Goal: Task Accomplishment & Management: Manage account settings

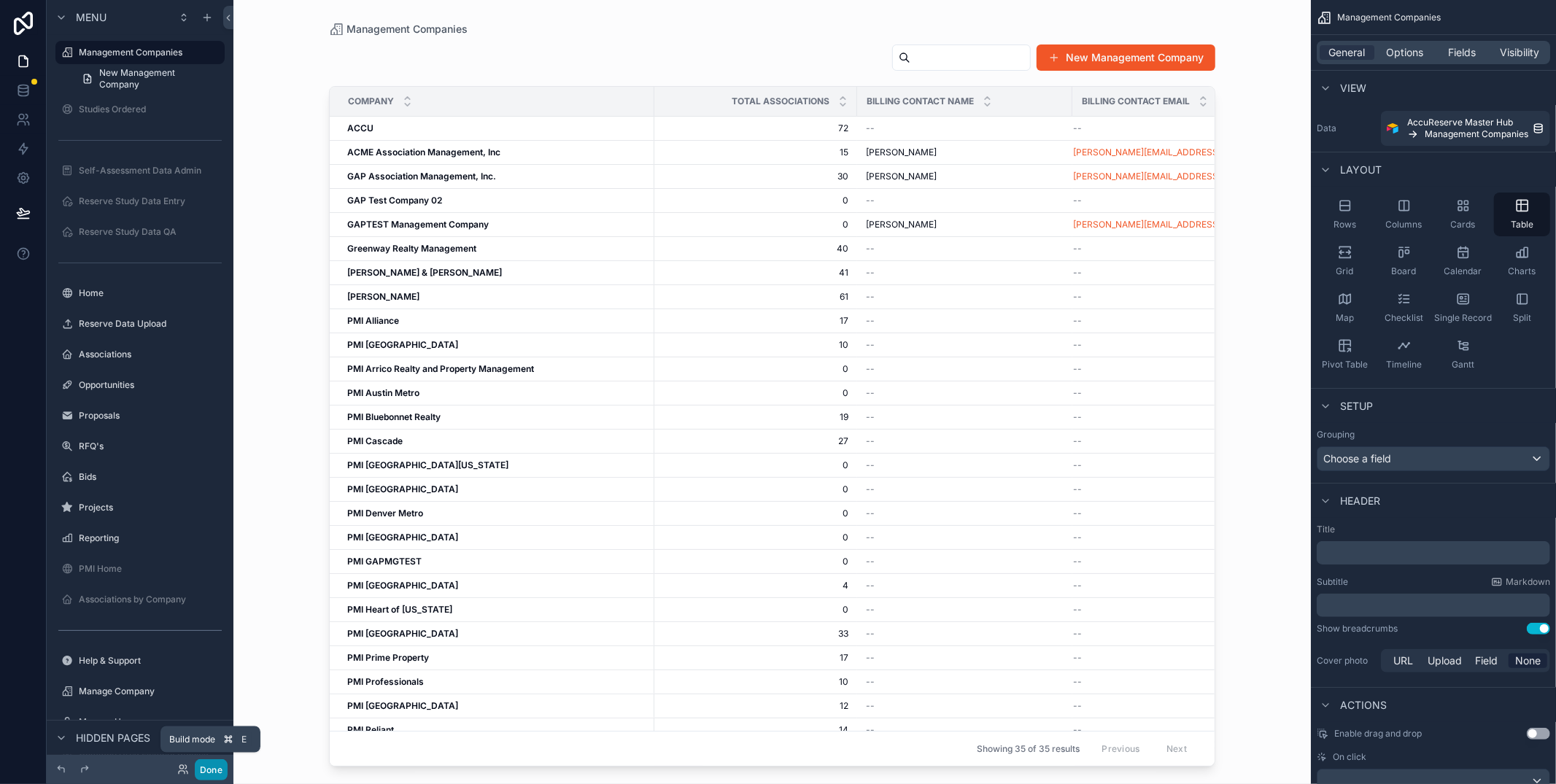
click at [208, 769] on button "Done" at bounding box center [210, 769] width 32 height 21
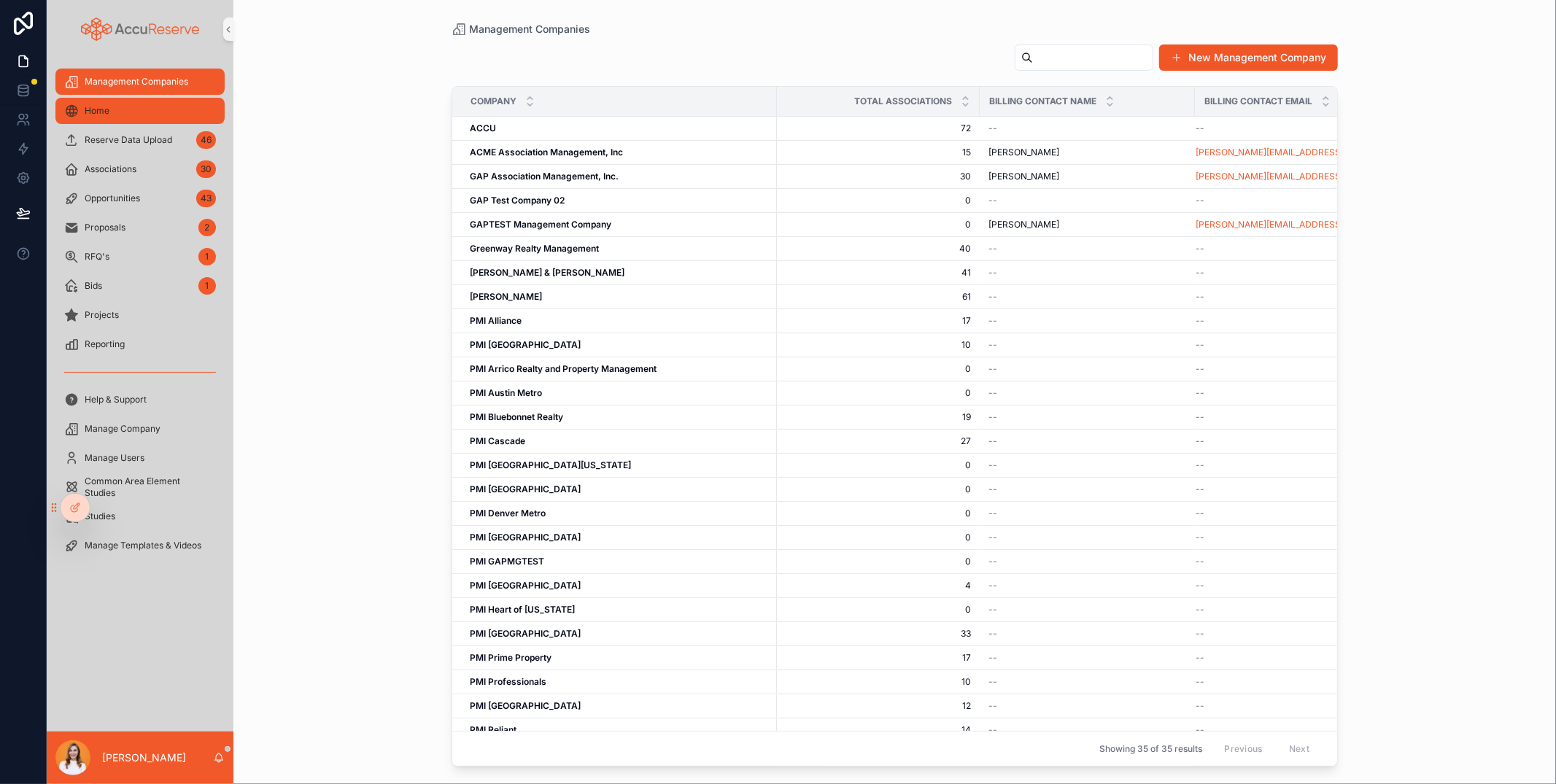
click at [146, 115] on div "Home" at bounding box center [140, 110] width 152 height 23
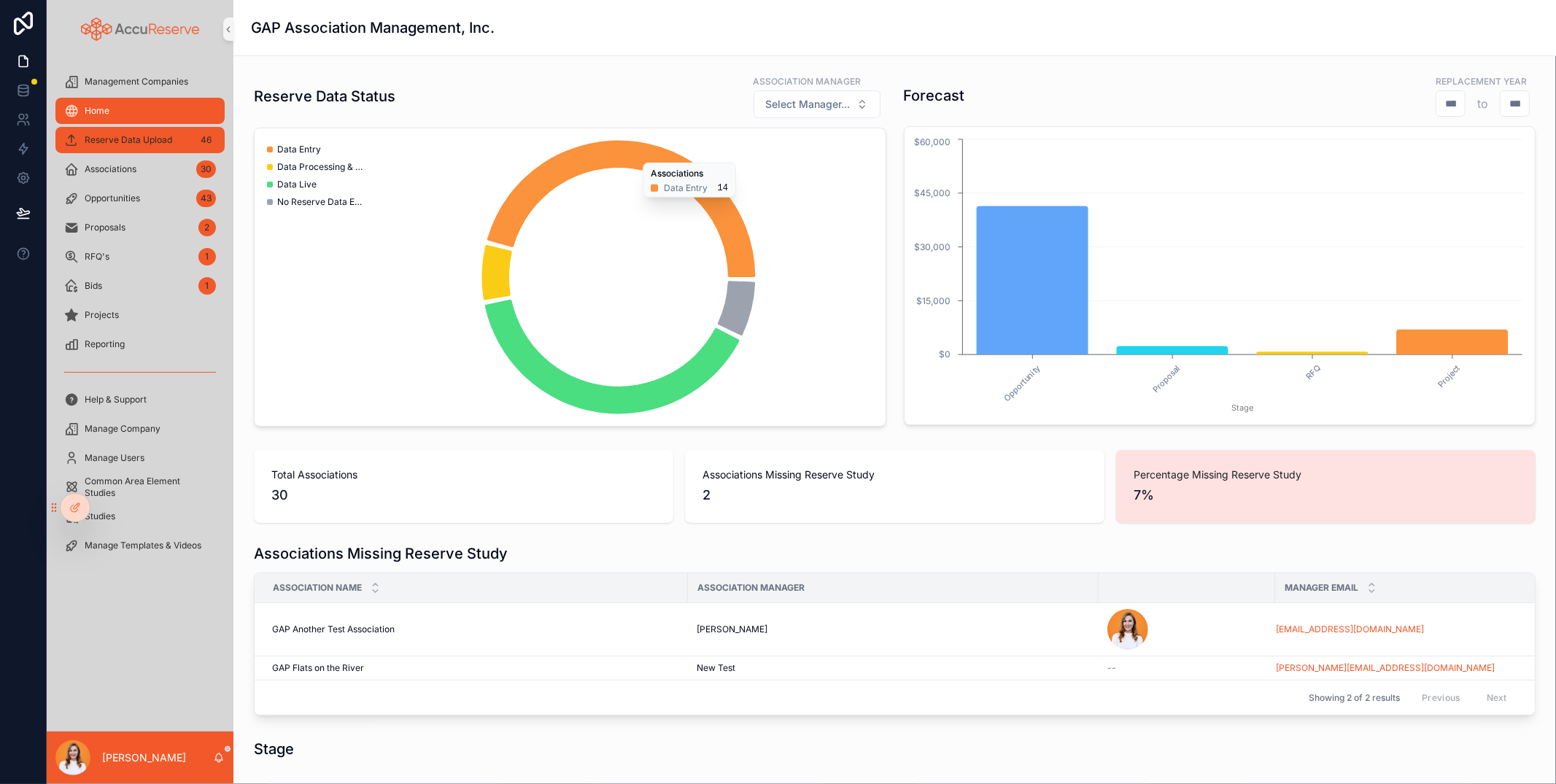
click at [171, 139] on div "Reserve Data Upload 46" at bounding box center [140, 140] width 152 height 23
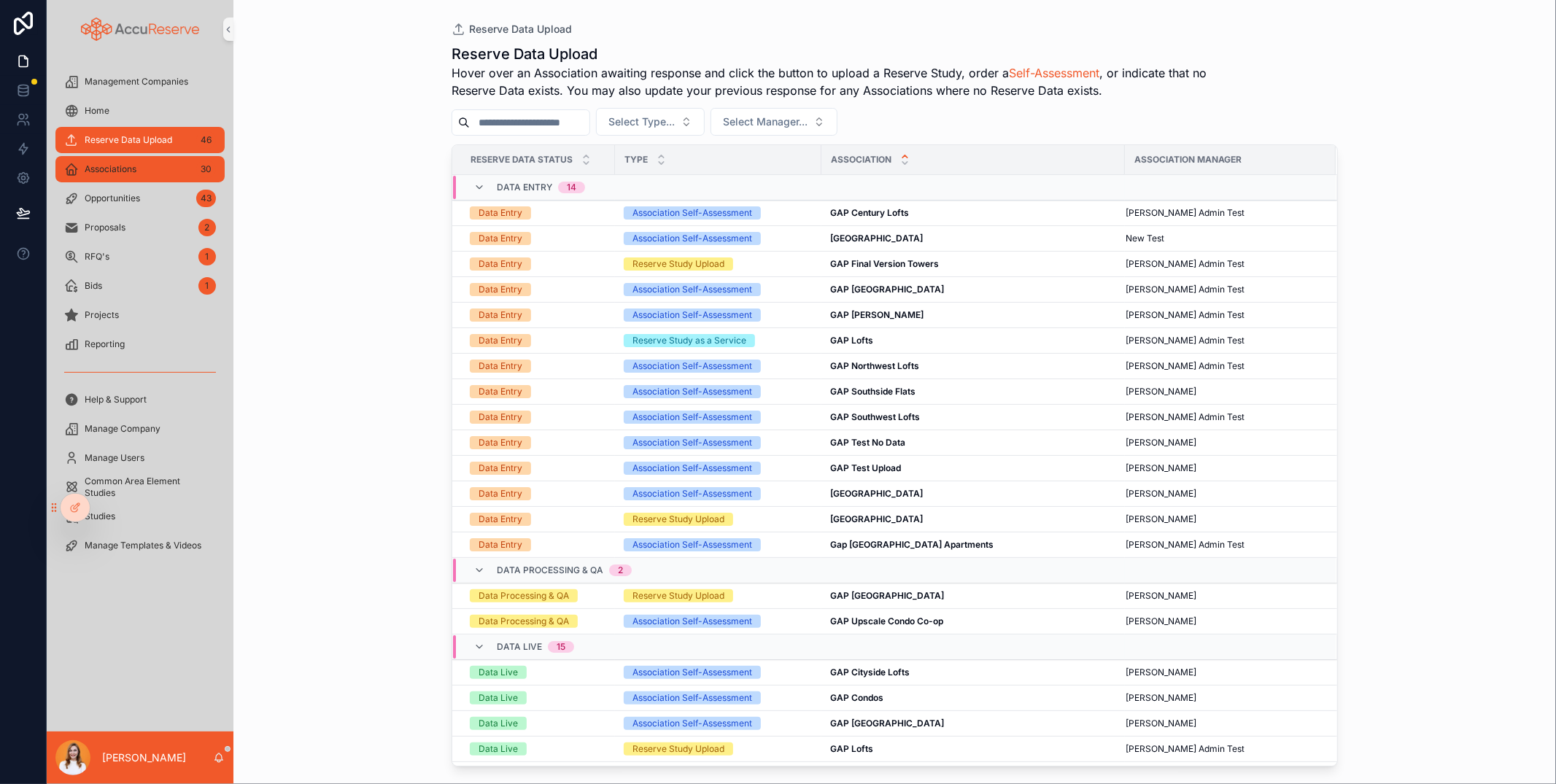
click at [142, 163] on div "Associations 30" at bounding box center [140, 168] width 152 height 23
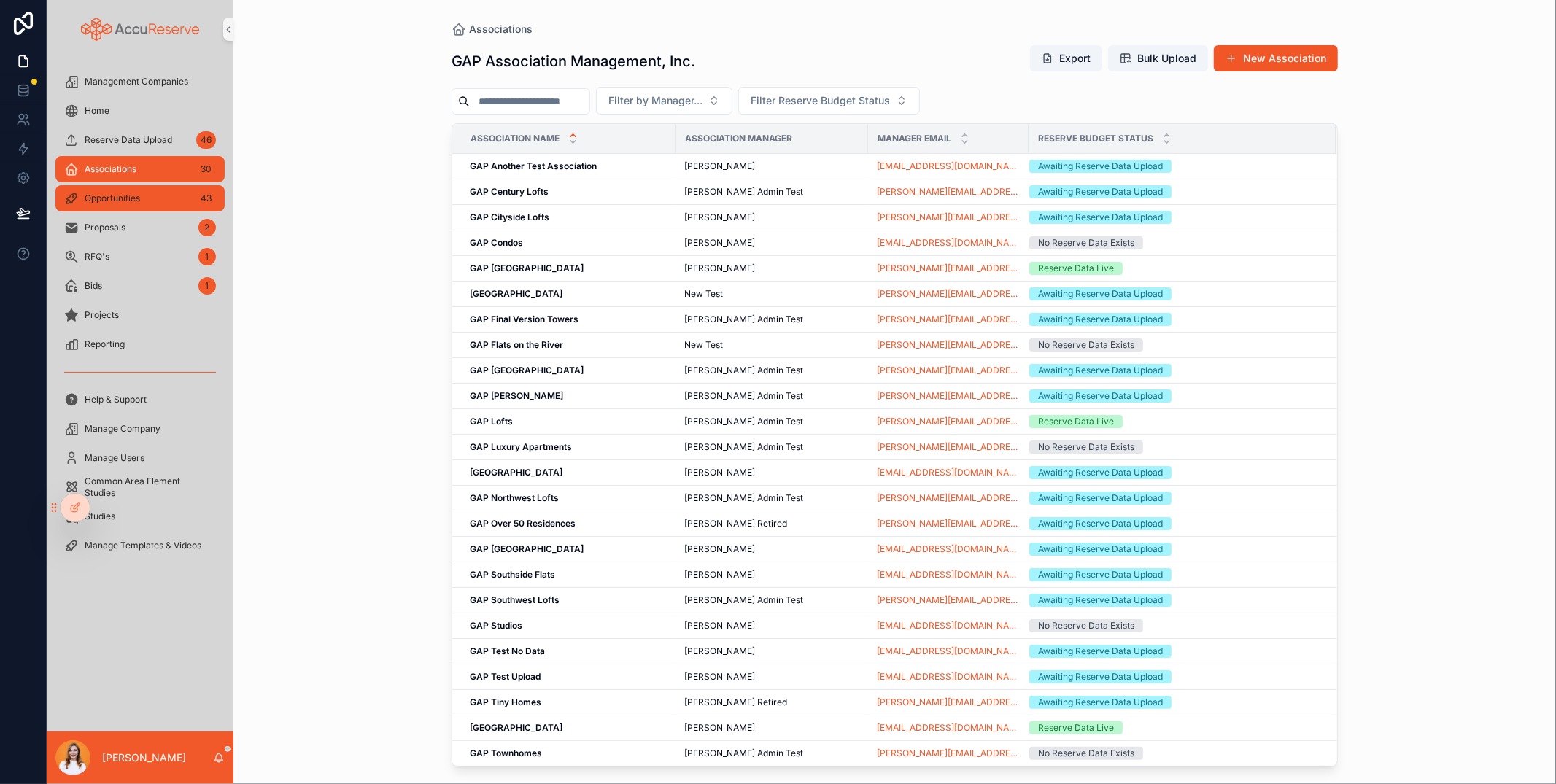
click at [135, 190] on div "Opportunities 43" at bounding box center [140, 198] width 152 height 23
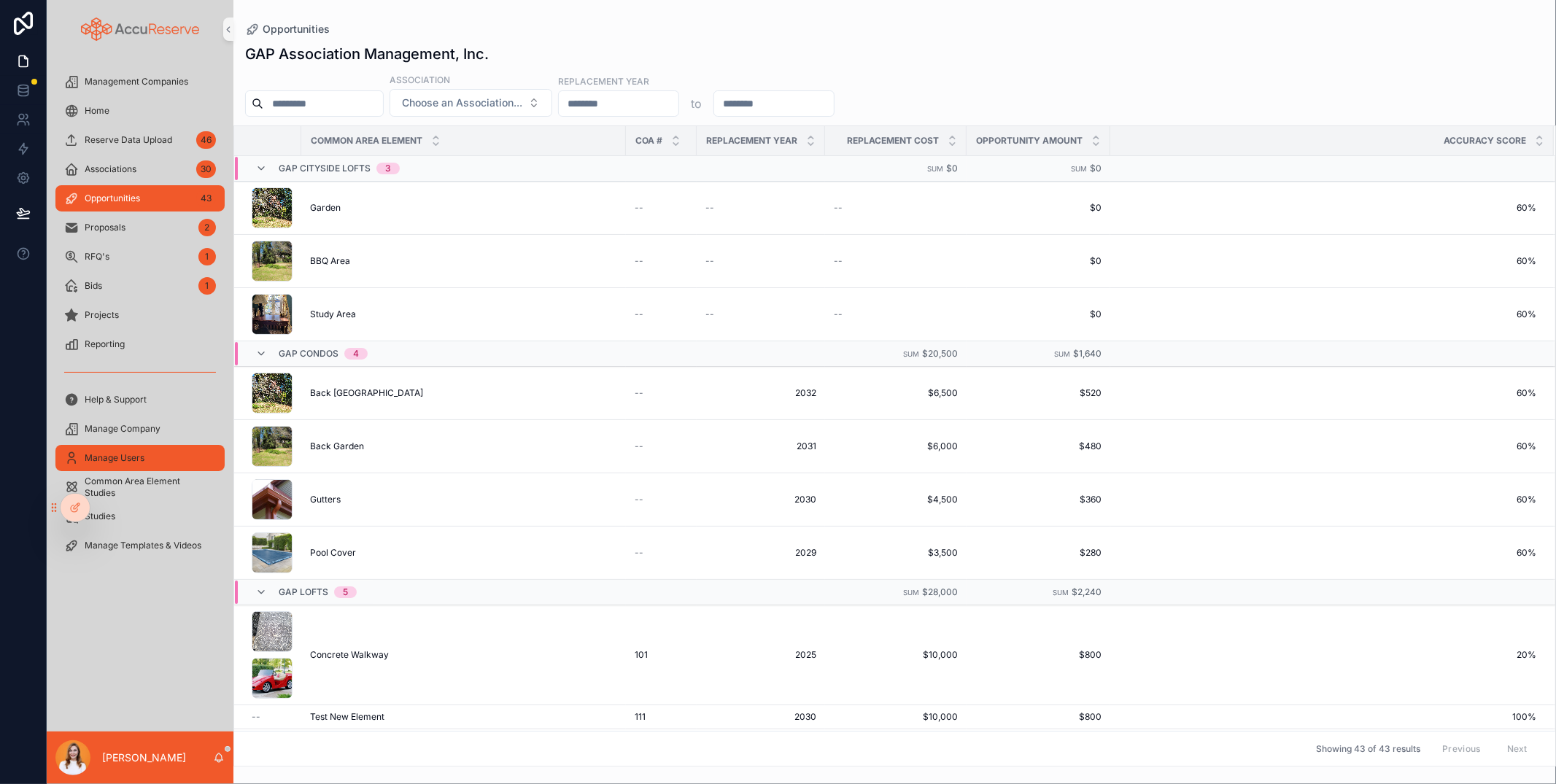
click at [132, 452] on span "Manage Users" at bounding box center [114, 457] width 60 height 12
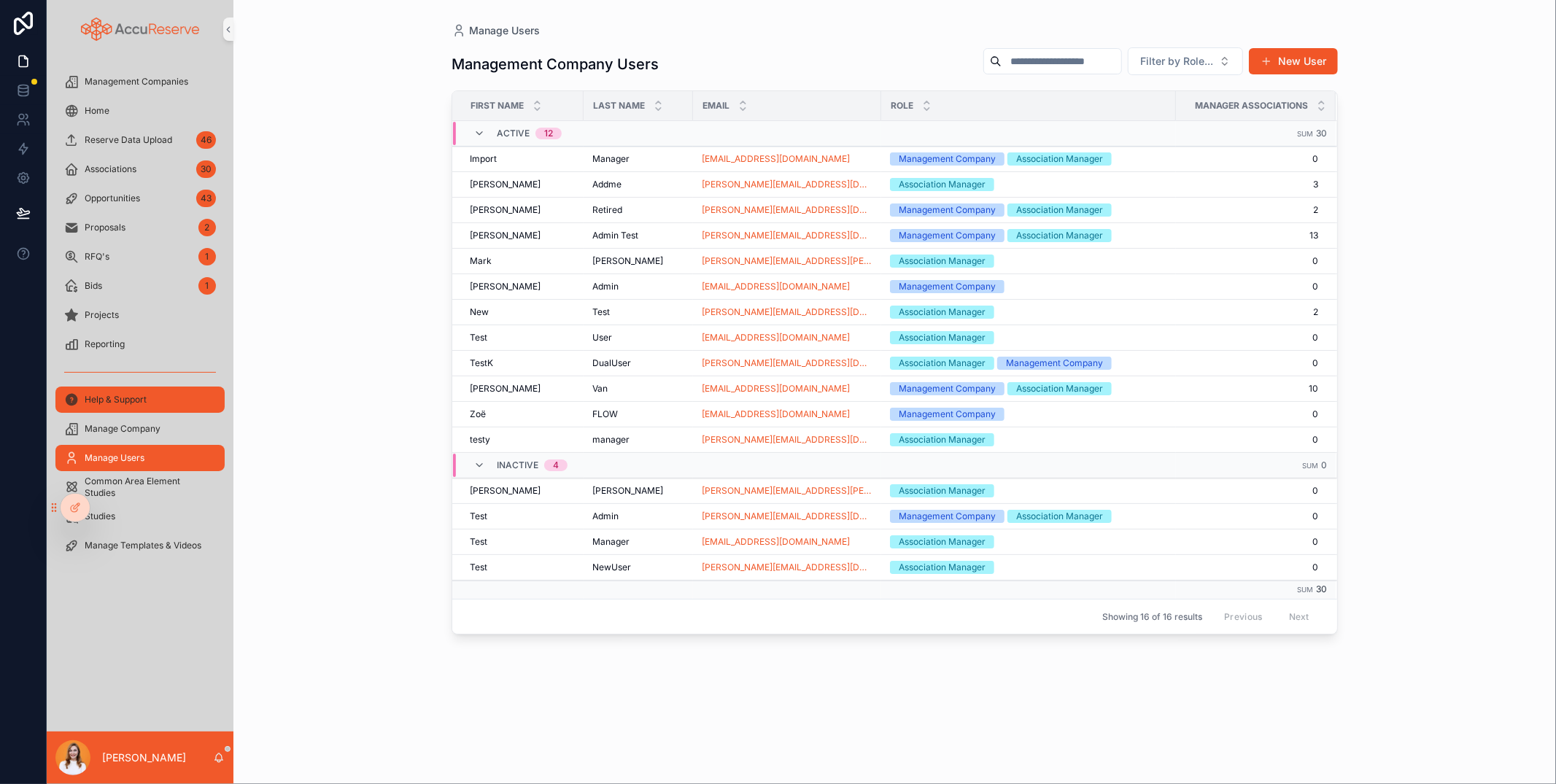
click at [139, 405] on div "Help & Support" at bounding box center [140, 399] width 152 height 23
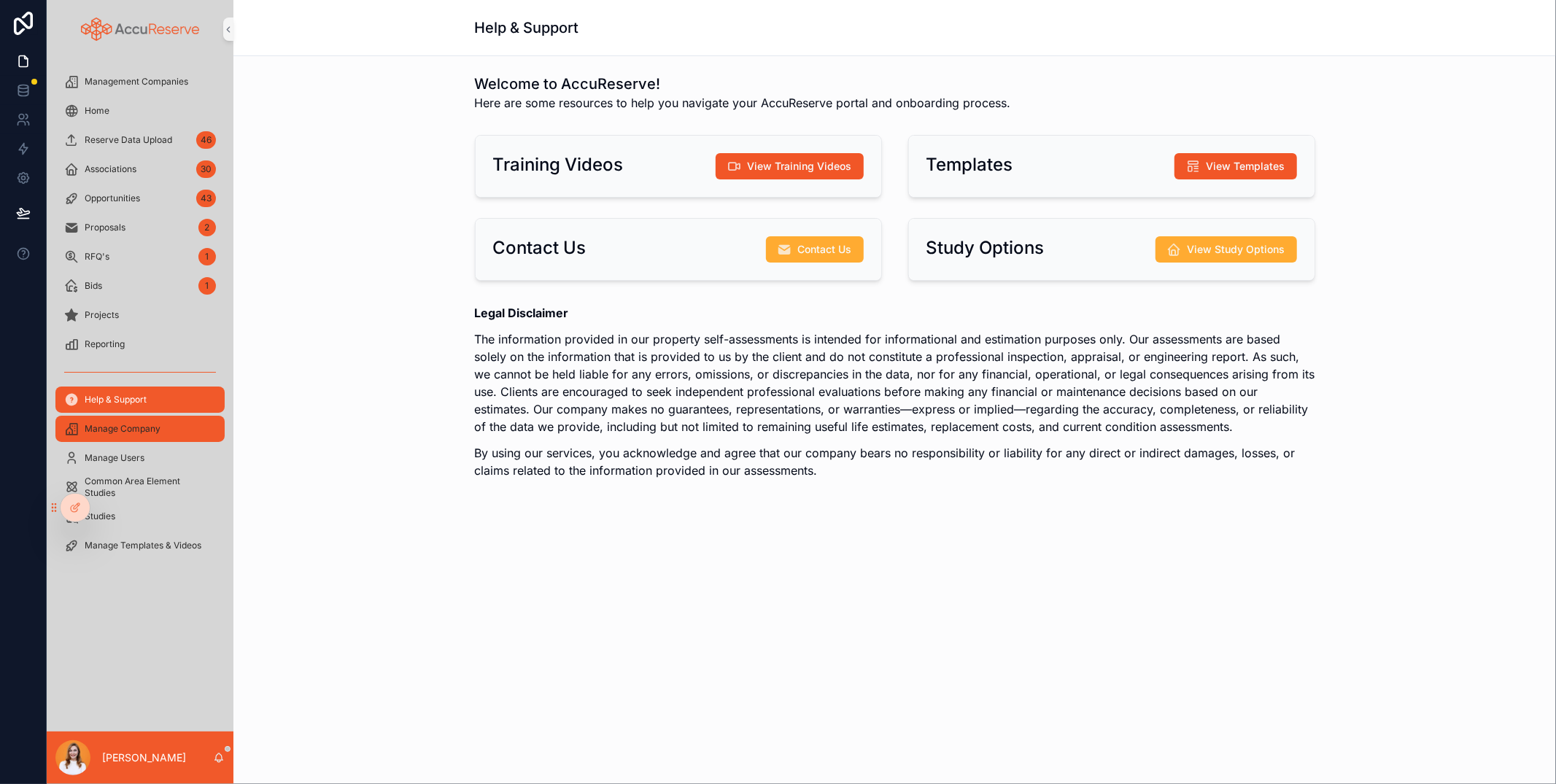
click at [132, 423] on span "Manage Company" at bounding box center [122, 429] width 76 height 12
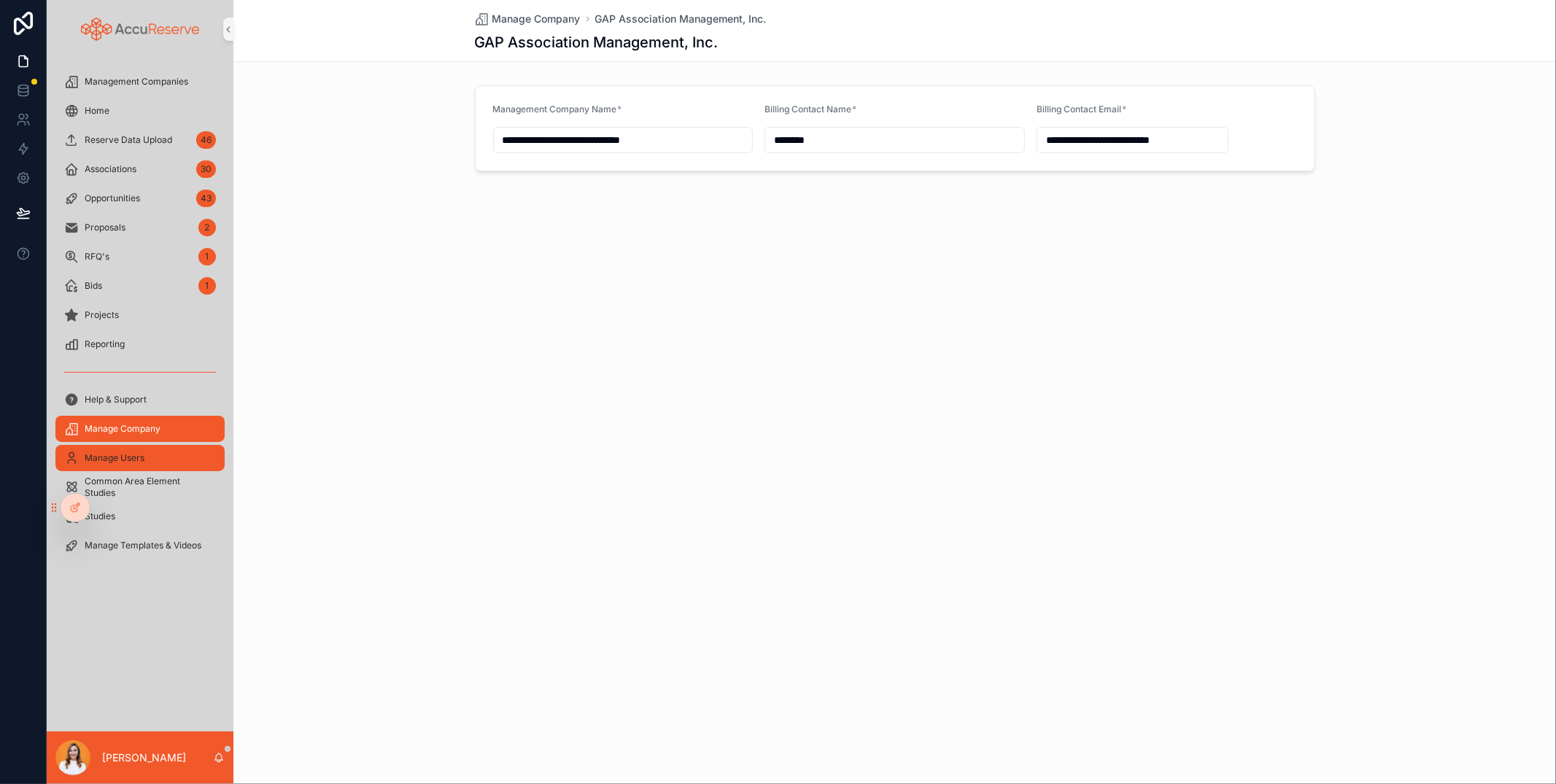
click at [124, 453] on span "Manage Users" at bounding box center [114, 457] width 60 height 12
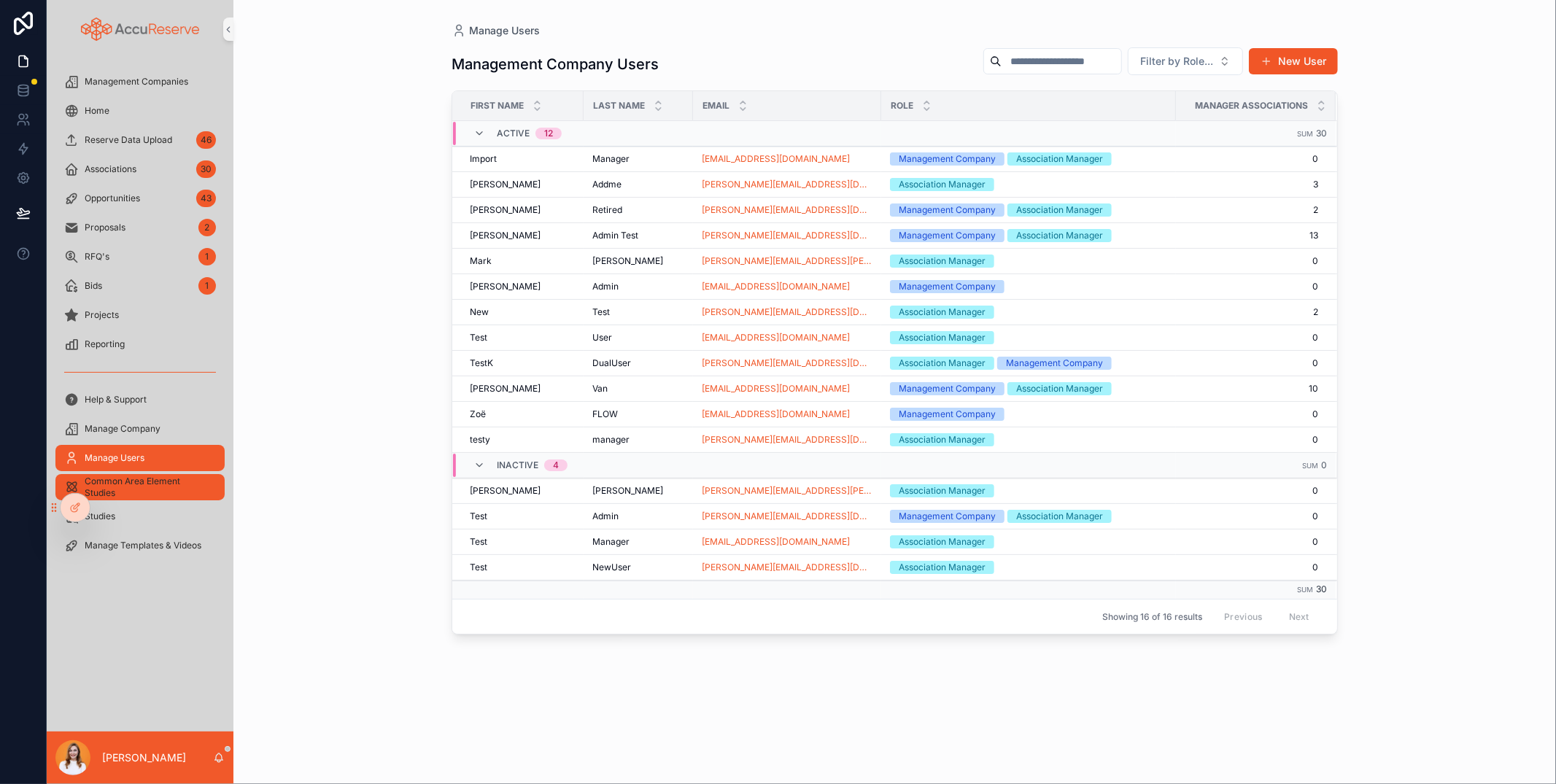
click at [119, 492] on span "Common Area Element Studies" at bounding box center [146, 486] width 125 height 23
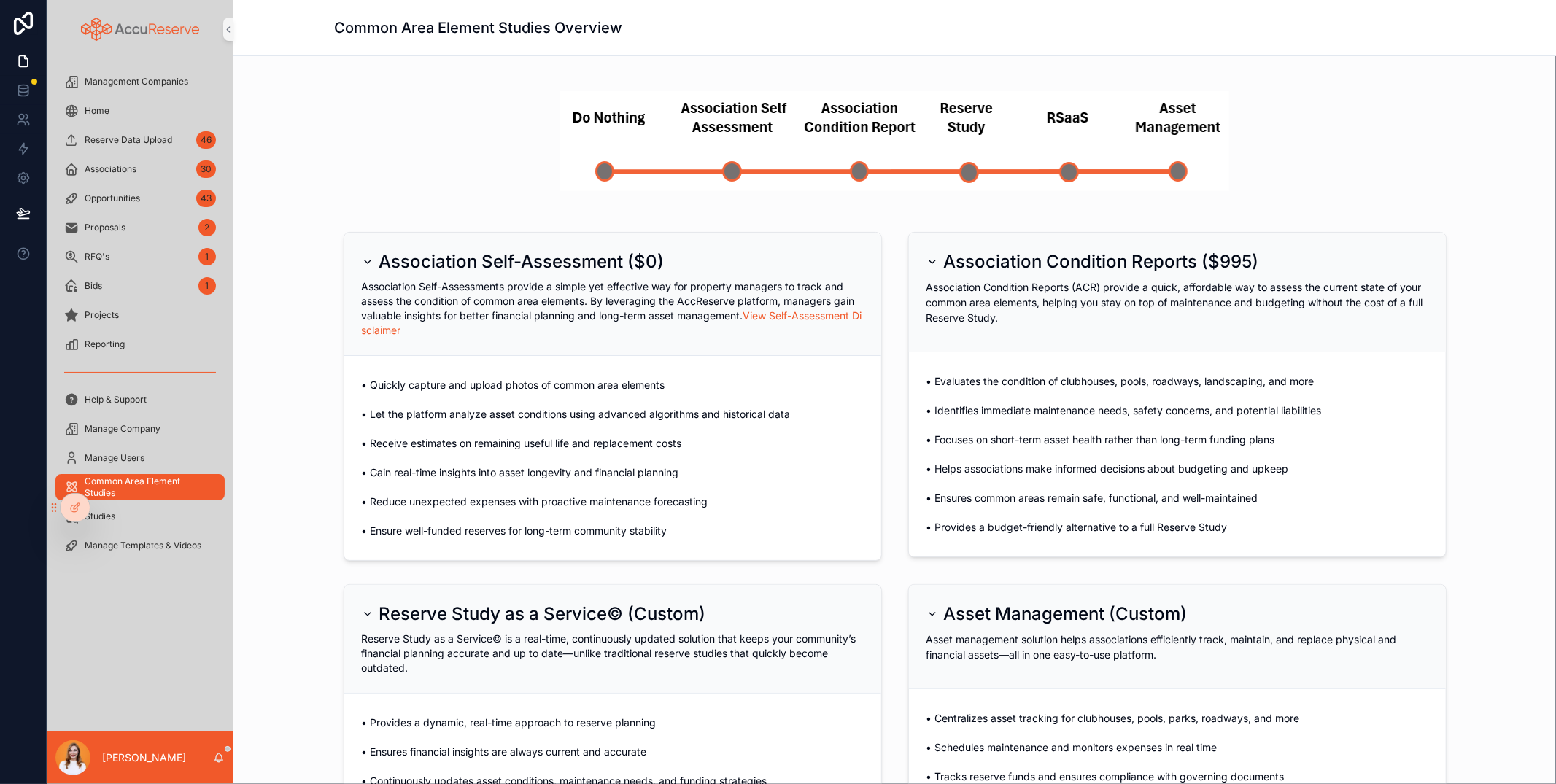
scroll to position [236, 0]
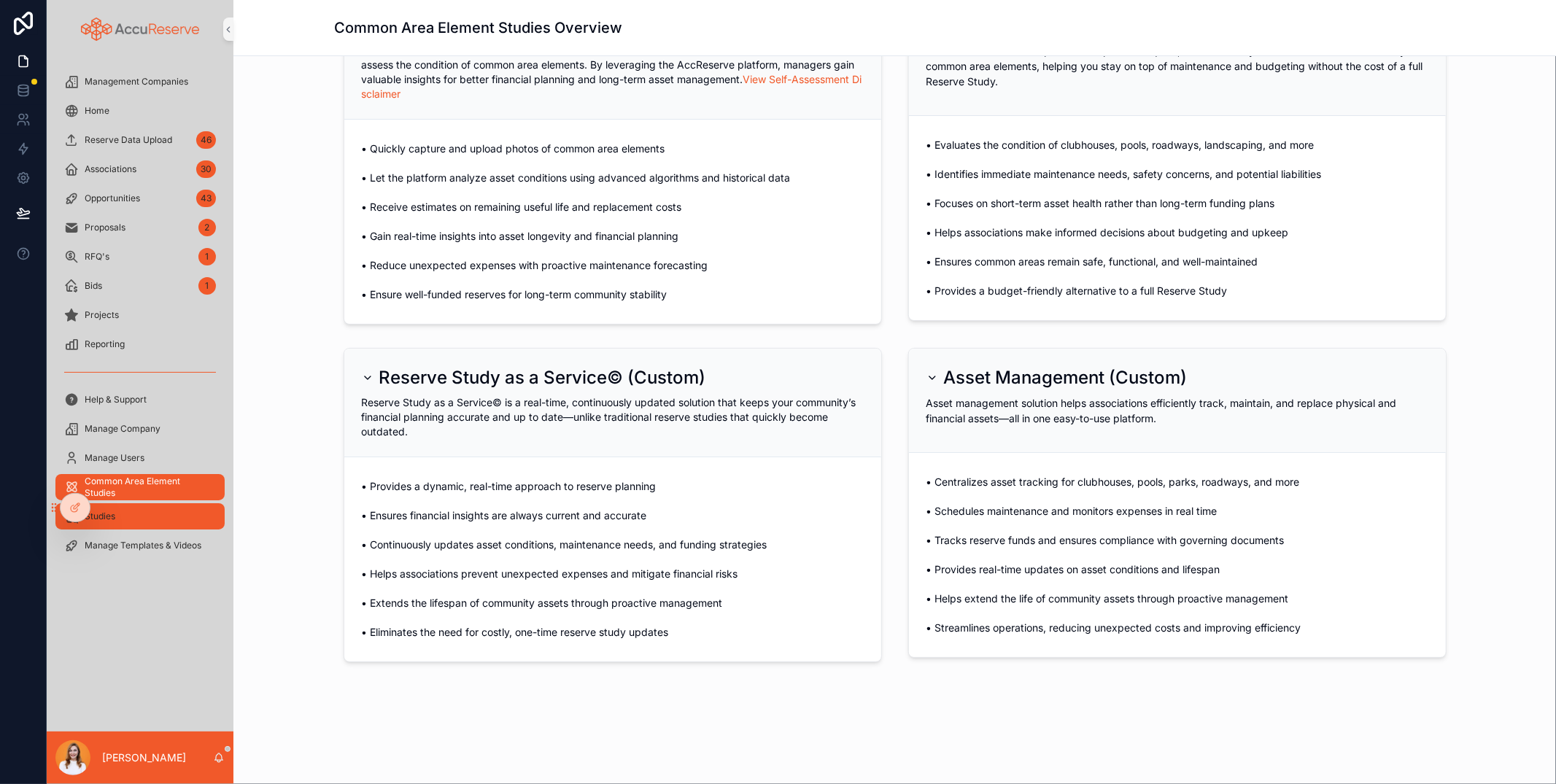
click at [182, 517] on div "Studies" at bounding box center [140, 516] width 152 height 23
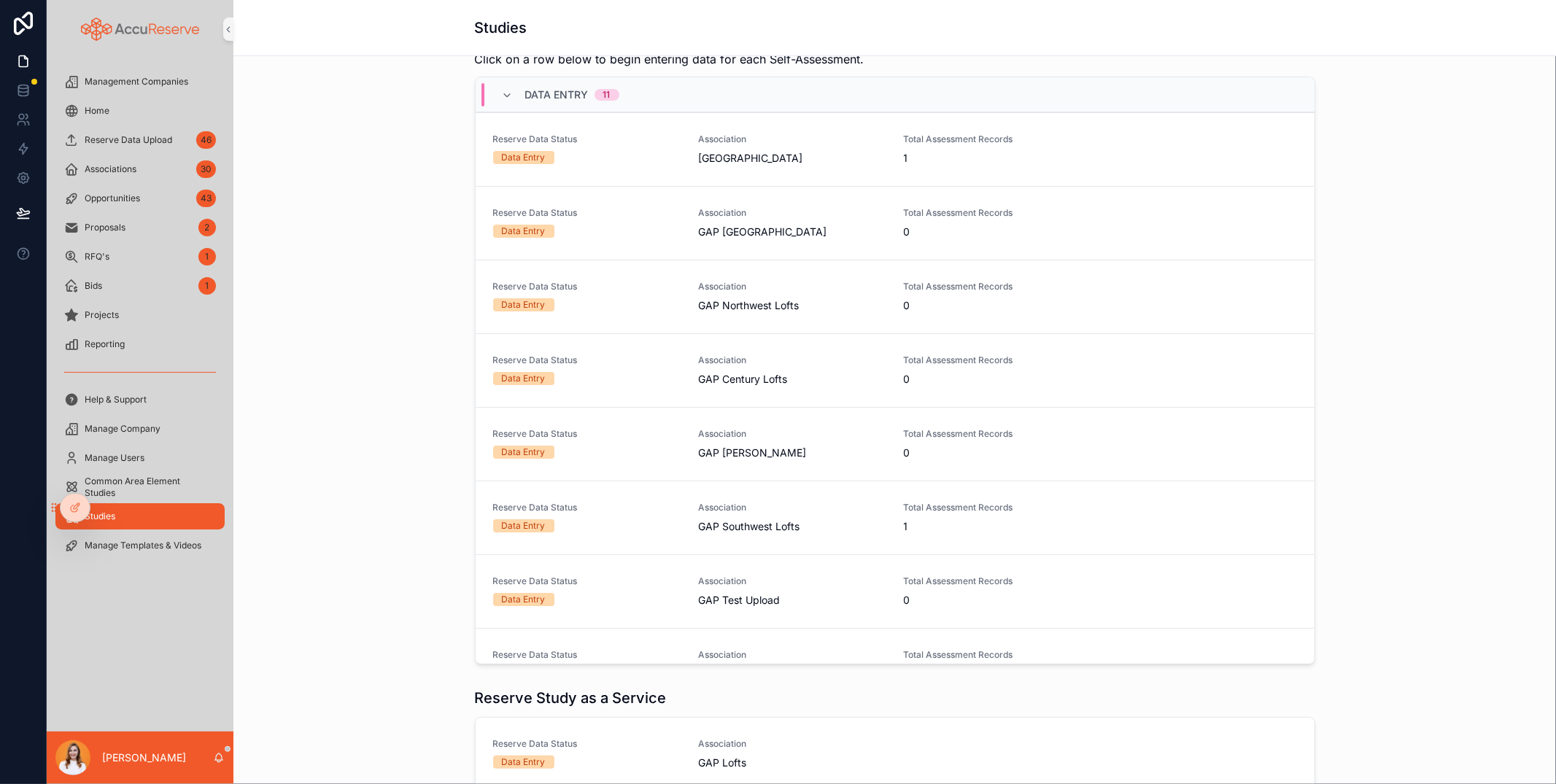
scroll to position [324, 0]
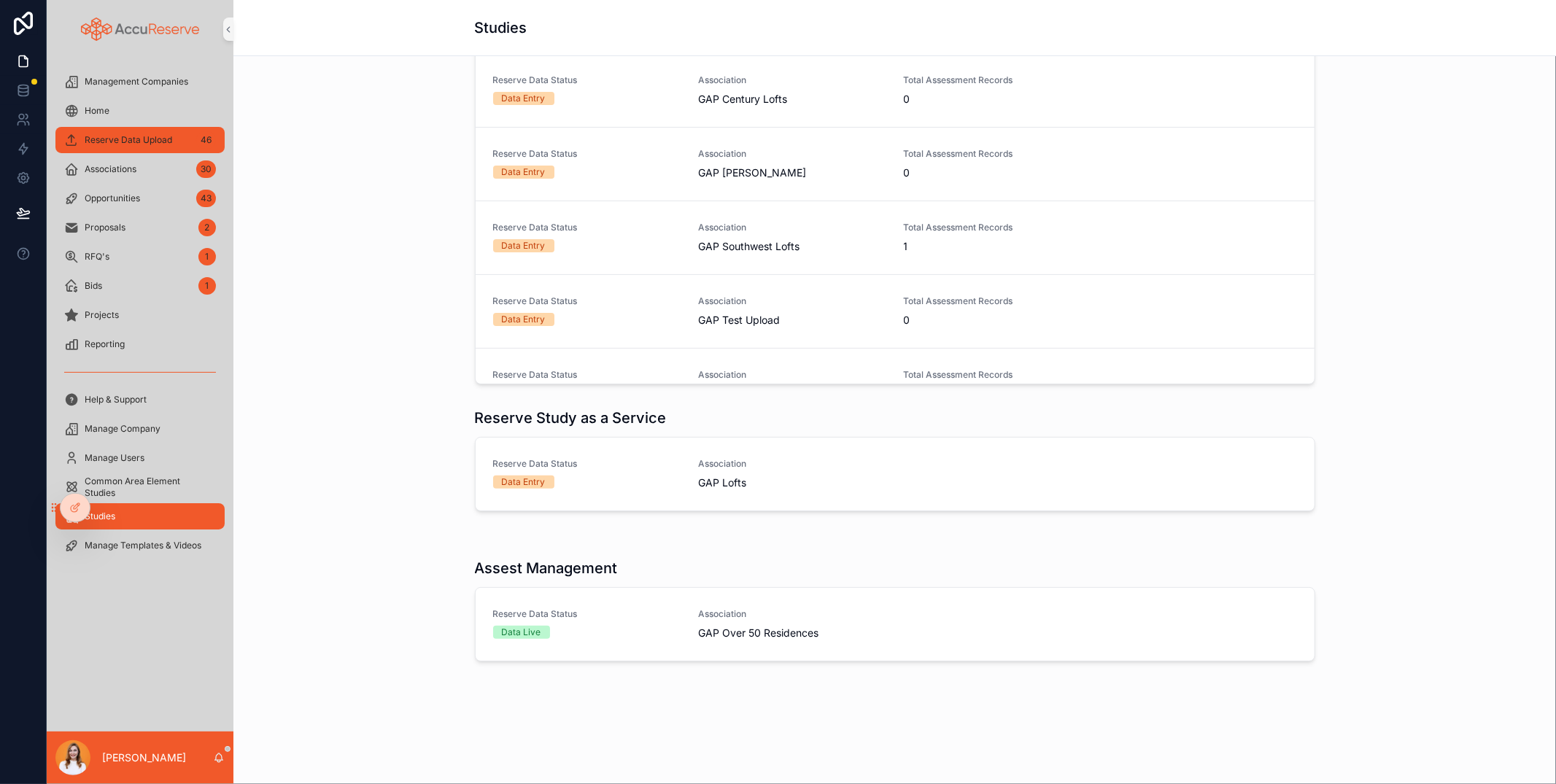
click at [132, 143] on span "Reserve Data Upload" at bounding box center [128, 140] width 87 height 12
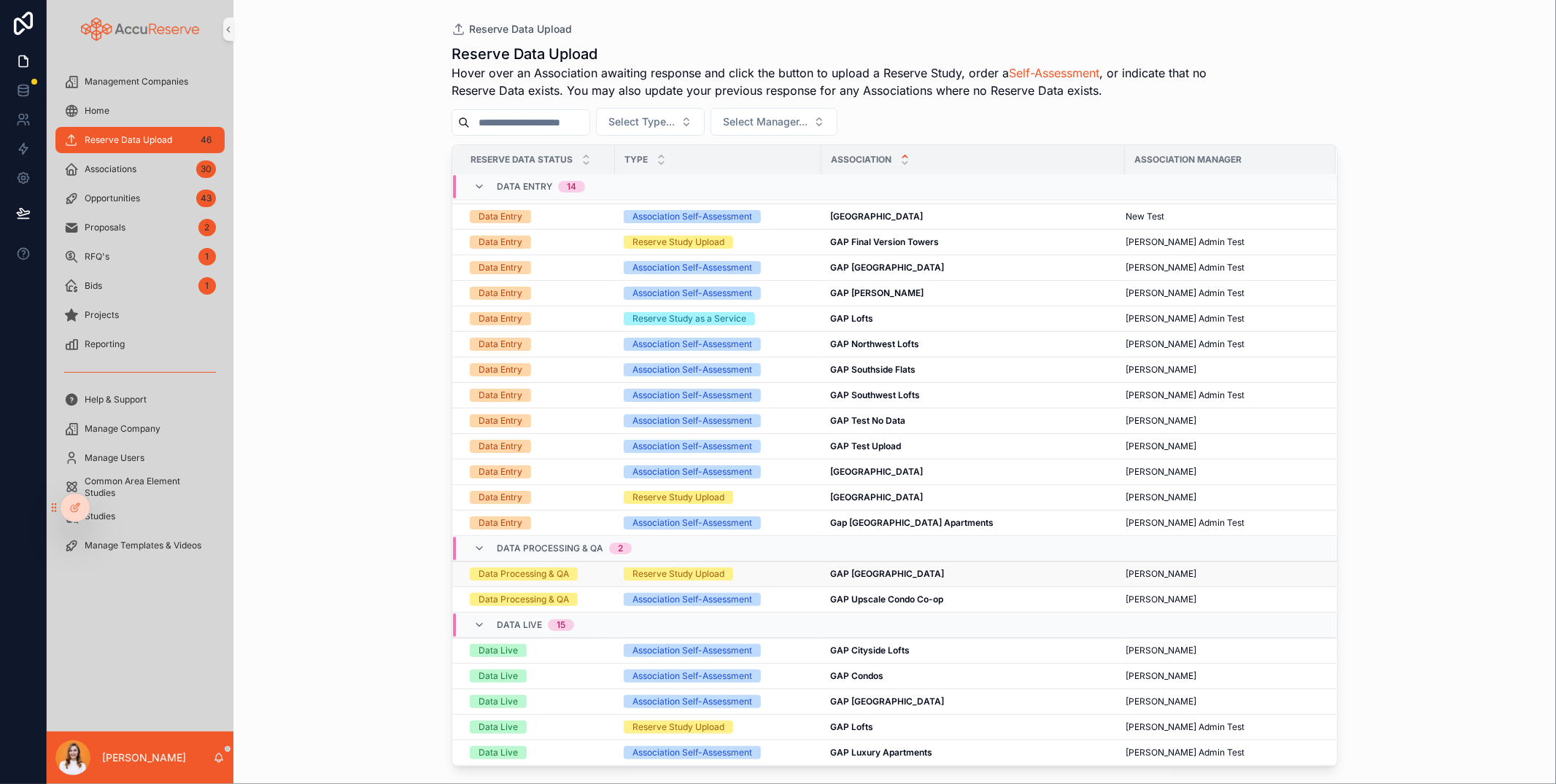
scroll to position [24, 0]
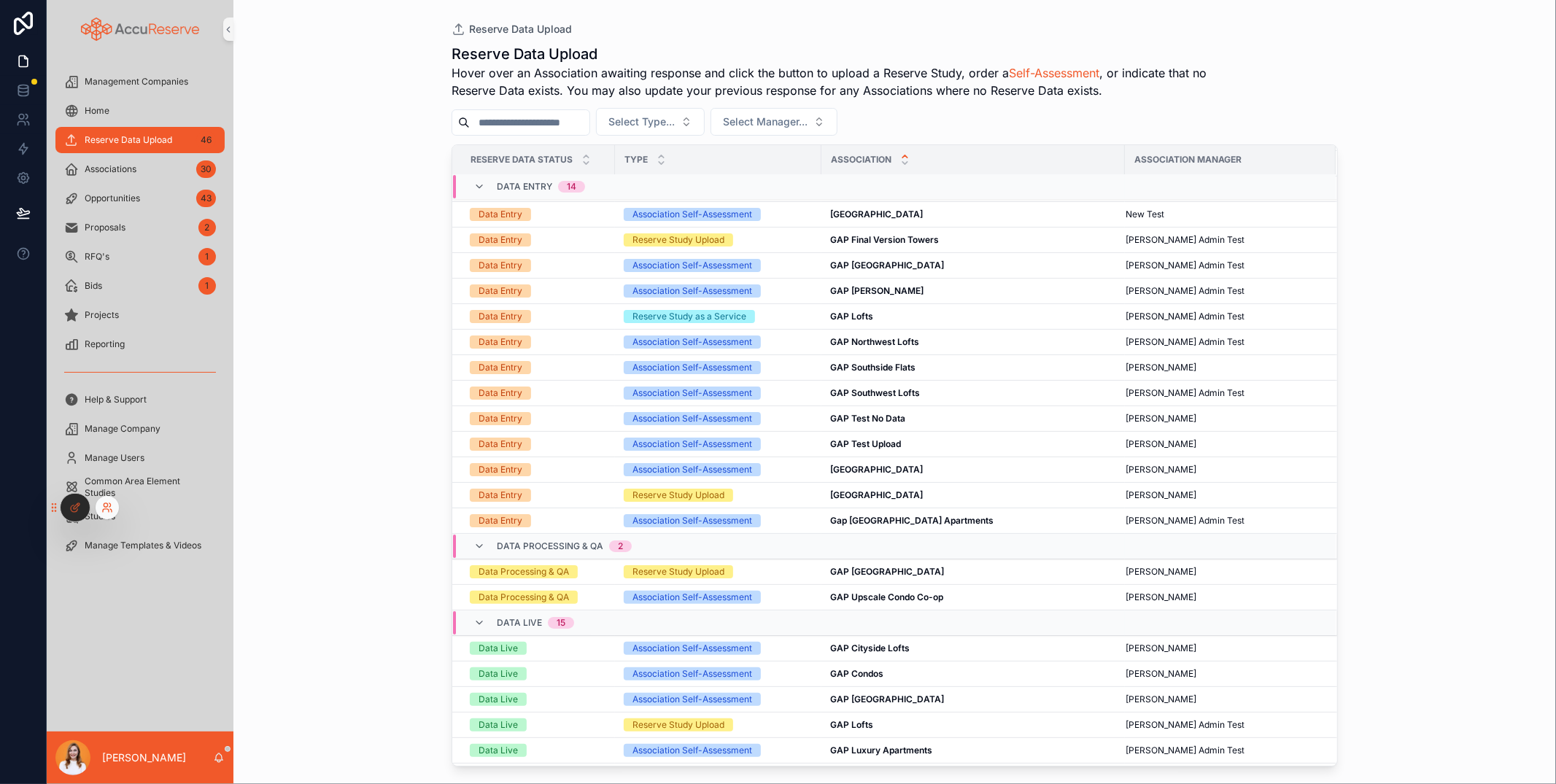
click at [108, 504] on icon at bounding box center [107, 507] width 12 height 12
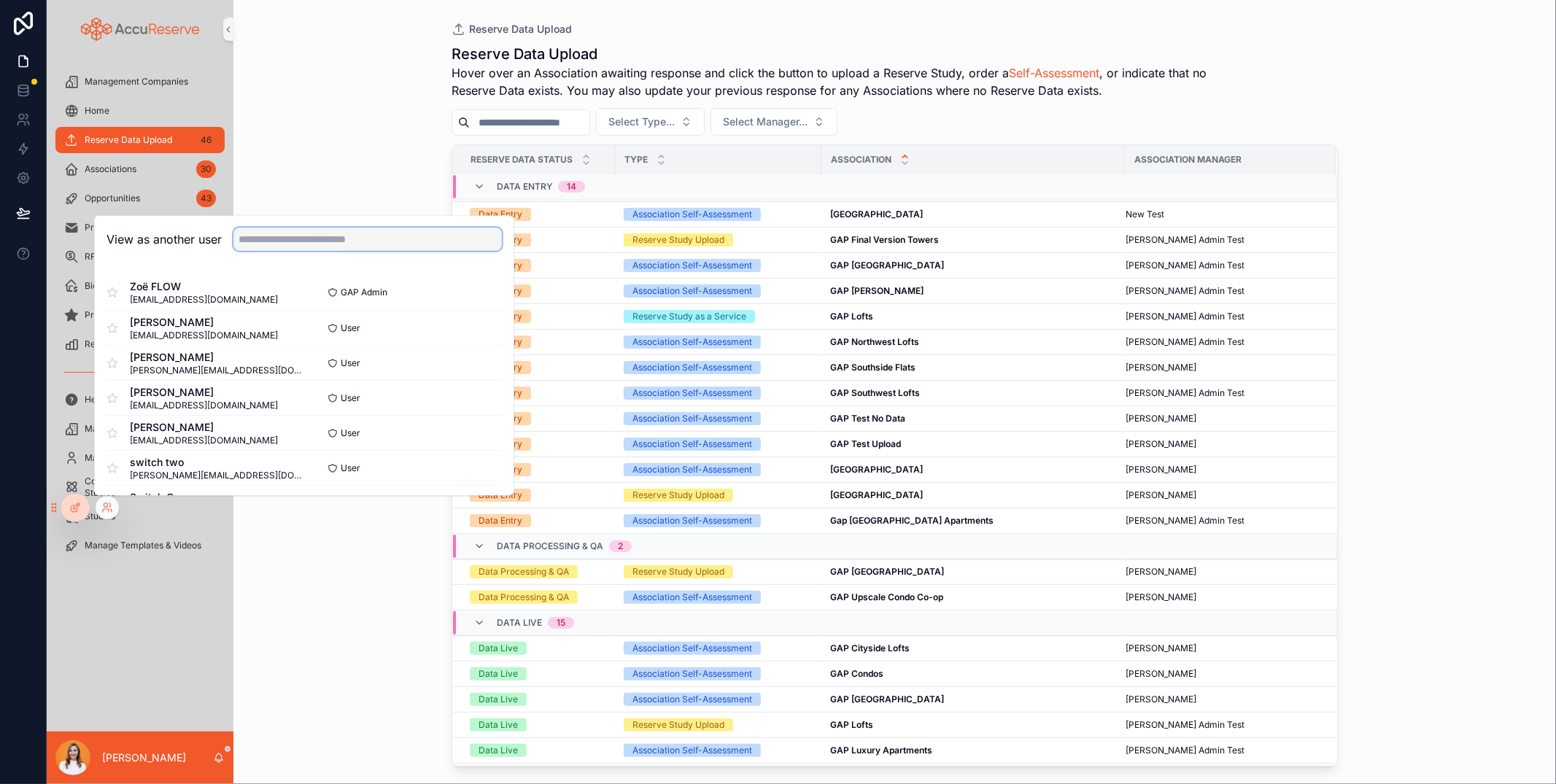
click at [249, 230] on input "text" at bounding box center [368, 239] width 269 height 23
type input "****"
click at [493, 392] on button "Select" at bounding box center [483, 397] width 38 height 21
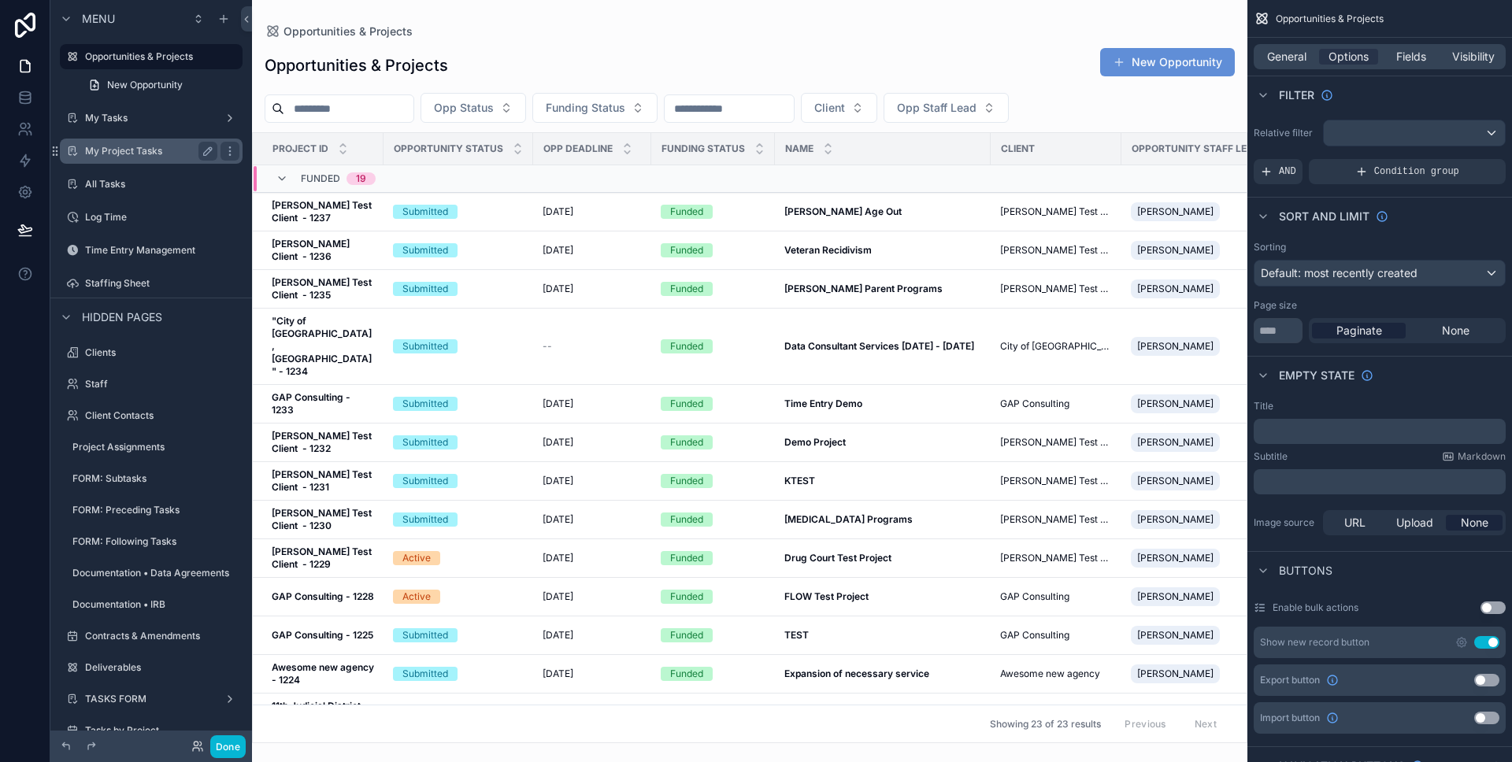
click at [113, 149] on label "My Project Tasks" at bounding box center [148, 151] width 126 height 13
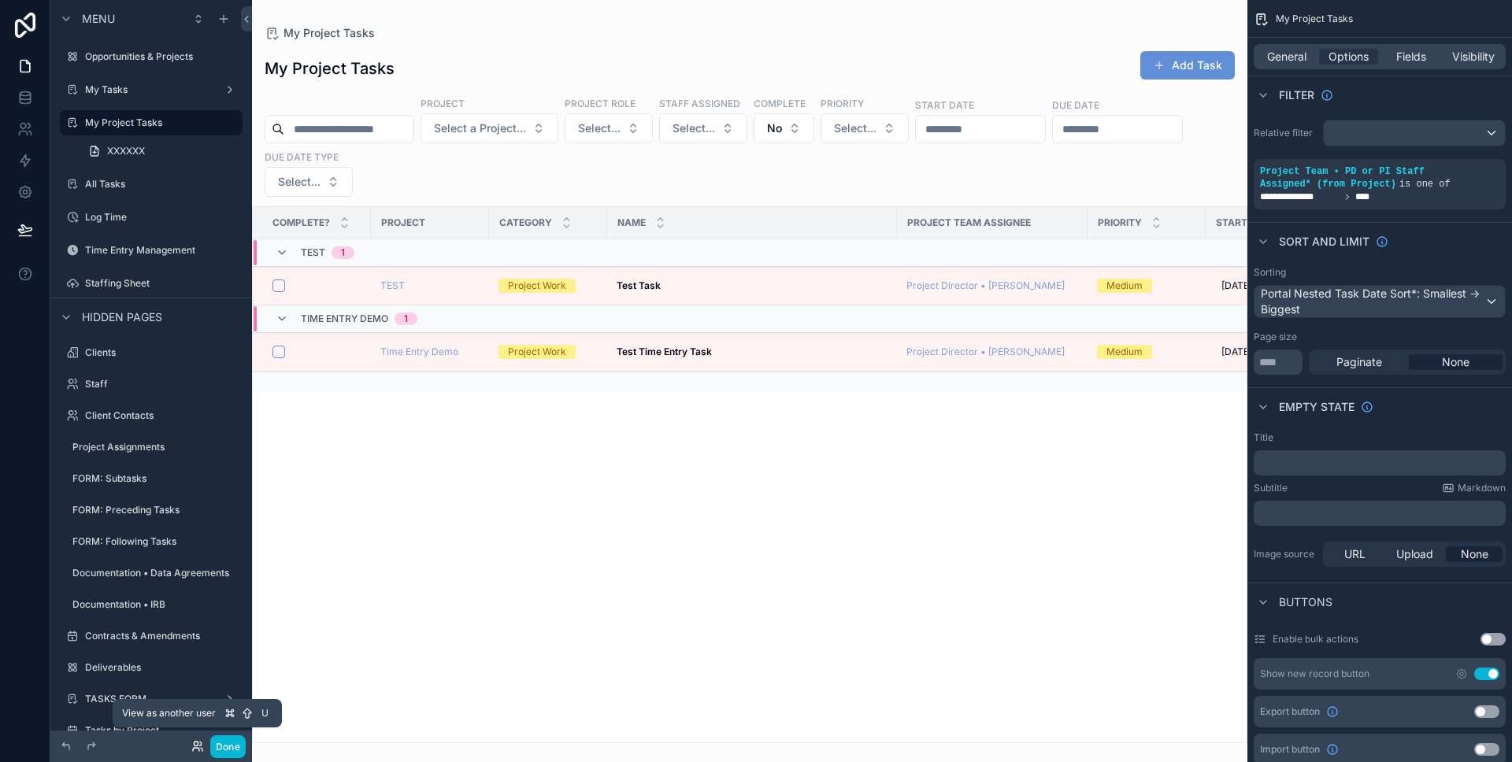
click at [195, 743] on icon at bounding box center [197, 746] width 13 height 13
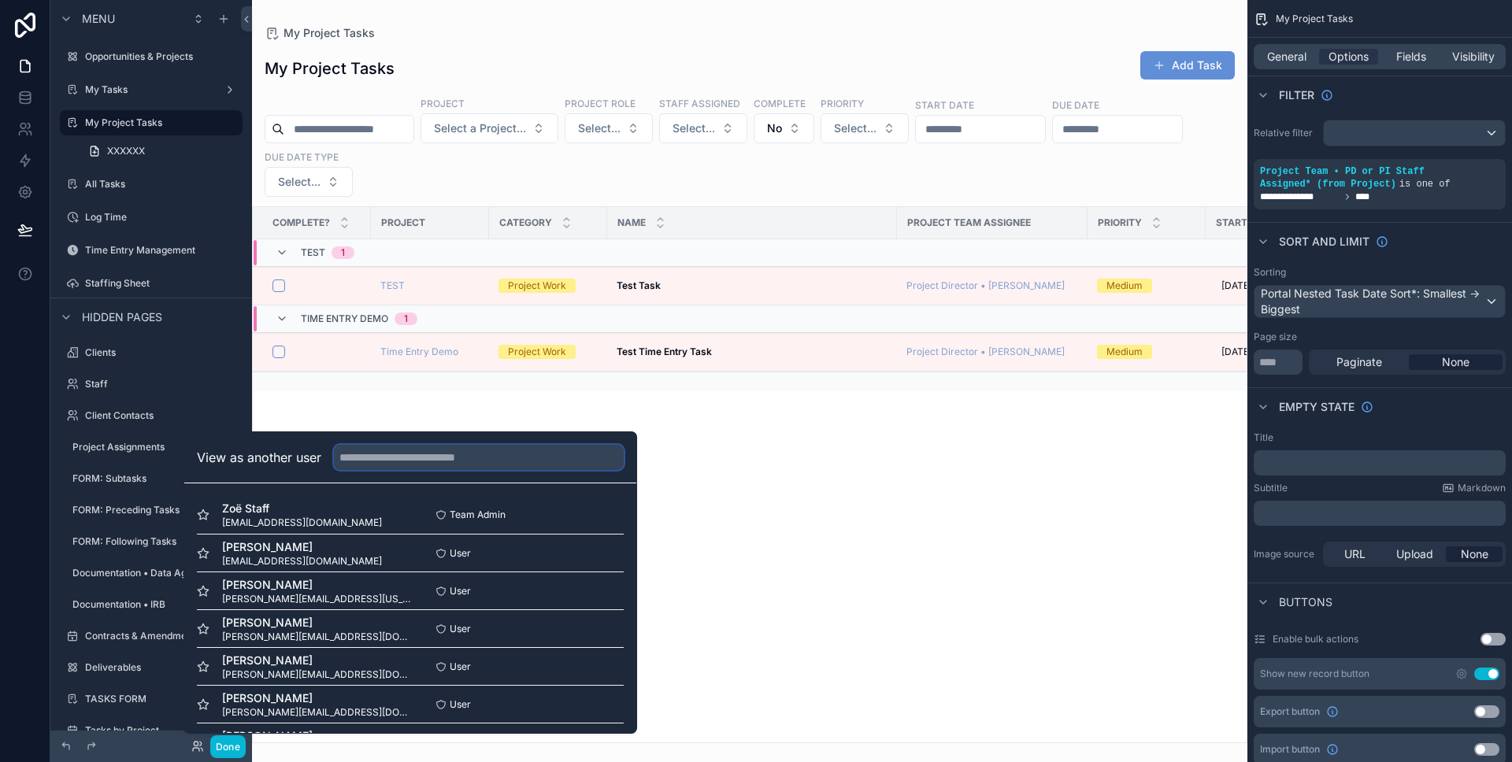
click at [469, 466] on input "text" at bounding box center [479, 457] width 290 height 25
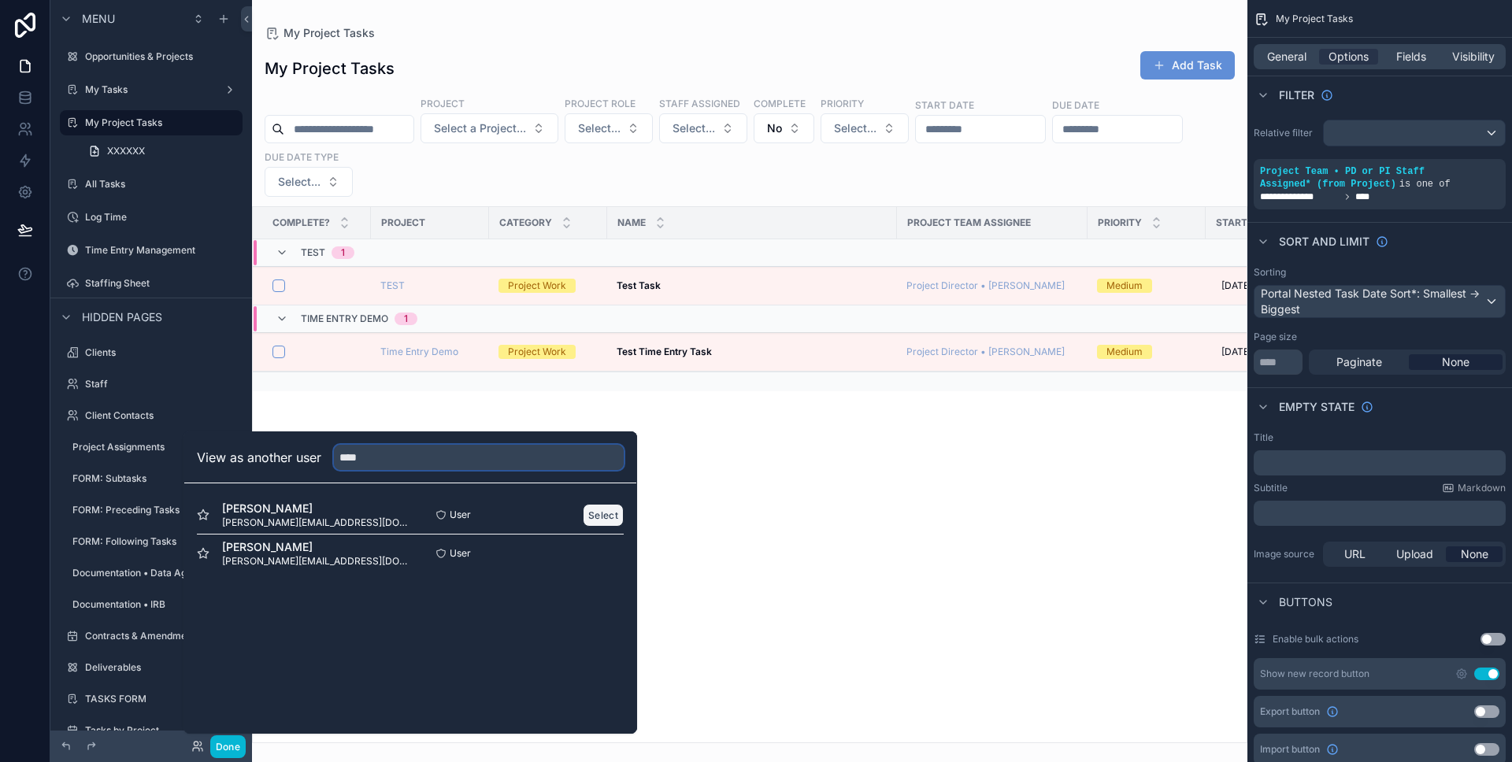
type input "****"
click at [600, 517] on button "Select" at bounding box center [603, 515] width 41 height 23
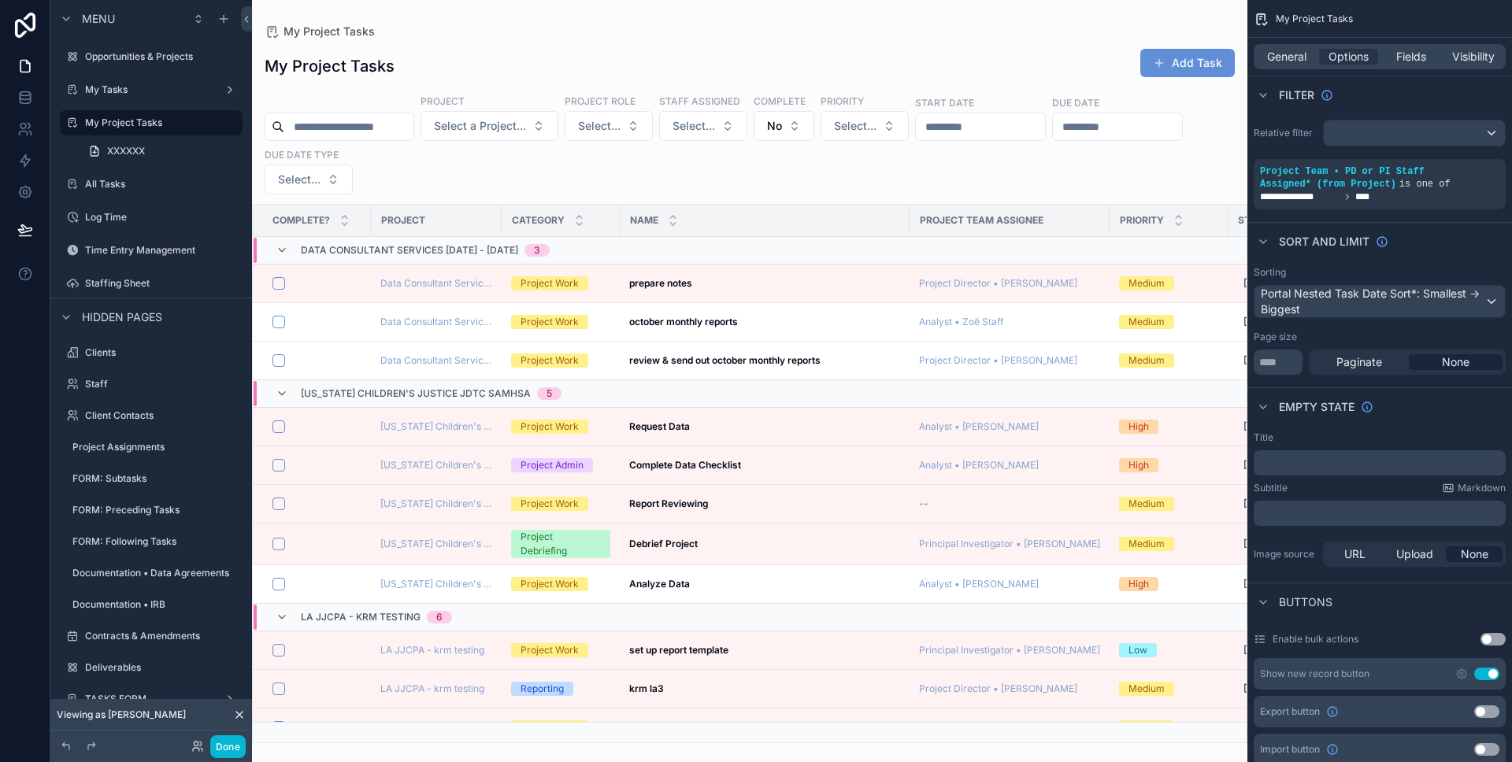
scroll to position [140, 0]
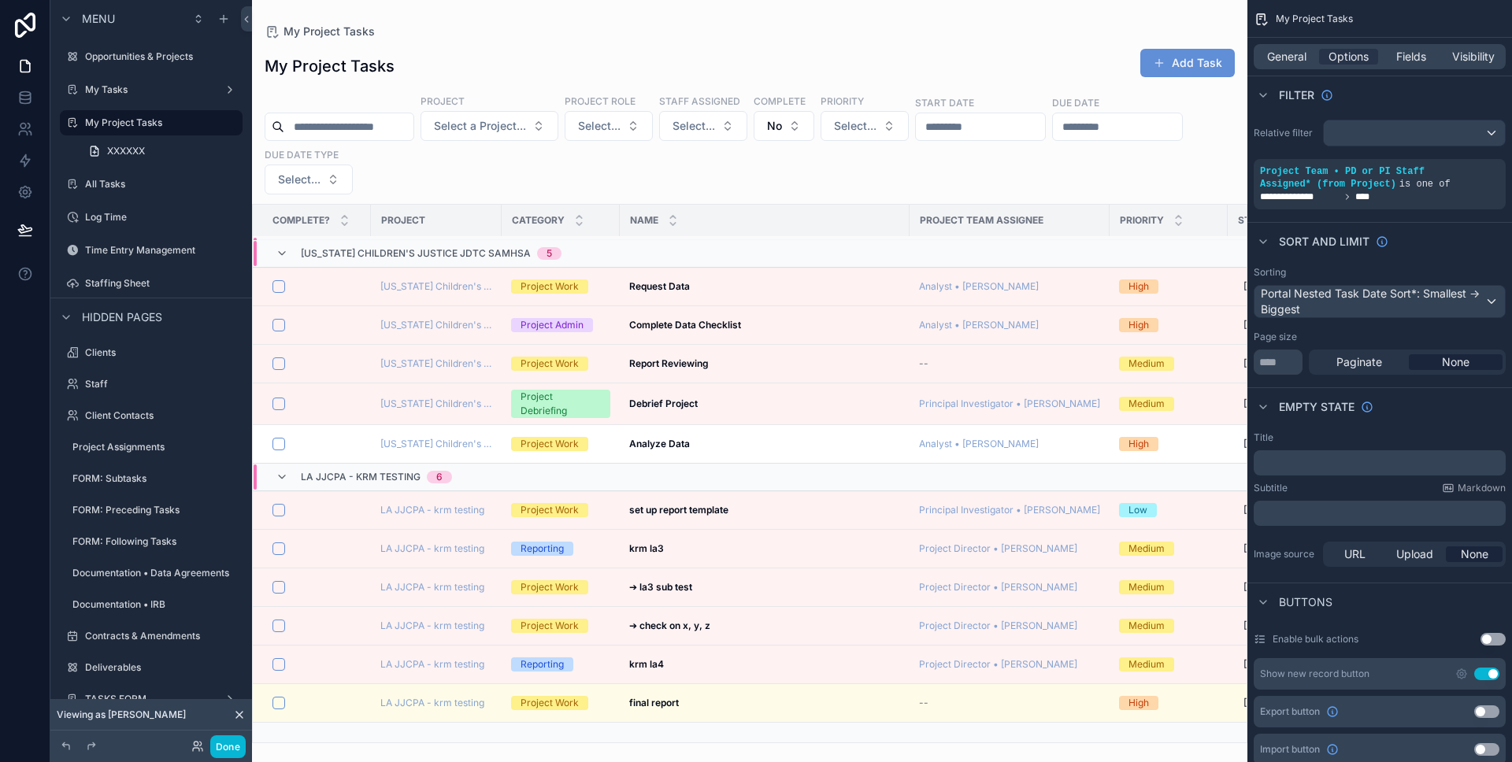
click at [721, 365] on div "scrollable content" at bounding box center [749, 381] width 995 height 762
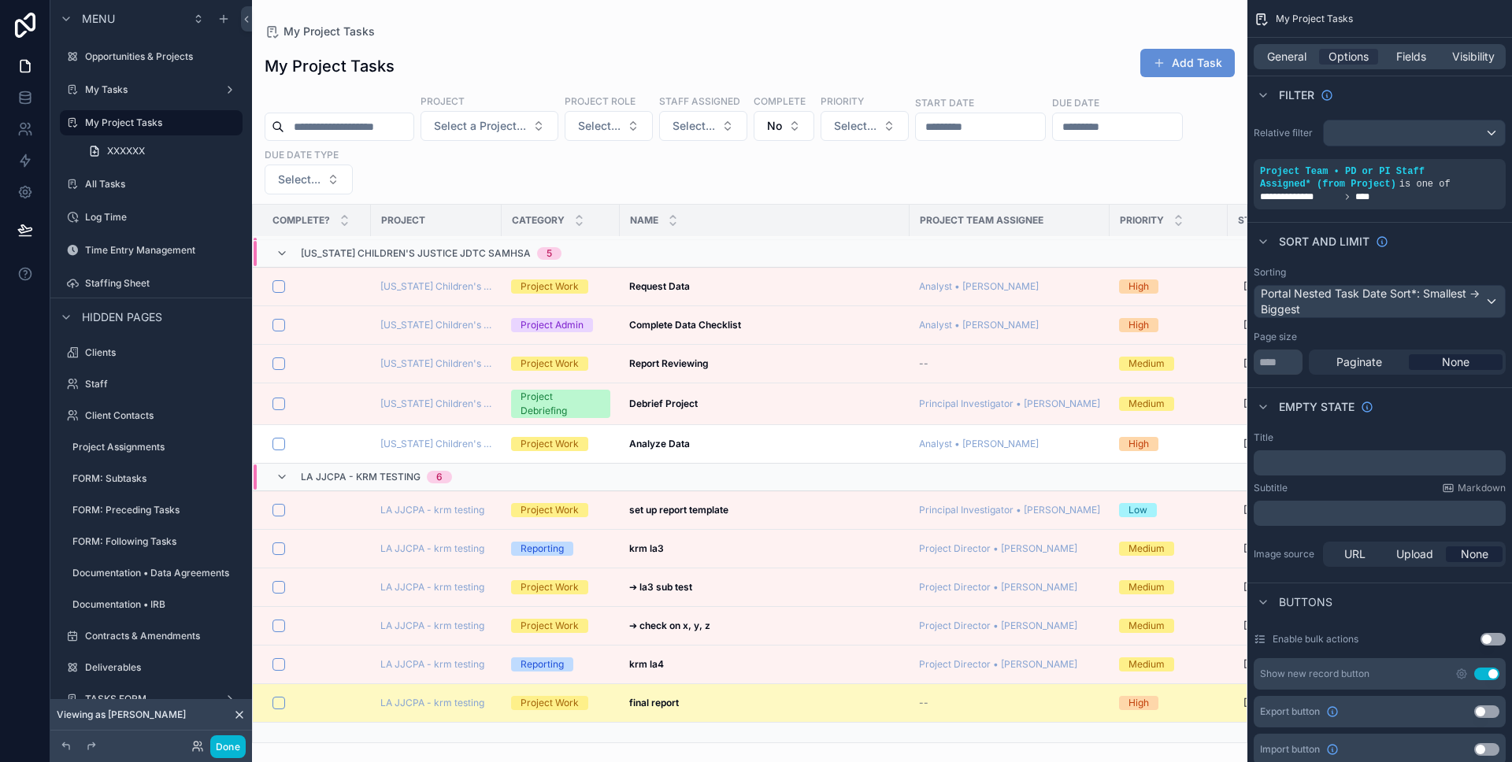
click at [738, 697] on div "final report final report" at bounding box center [764, 703] width 271 height 13
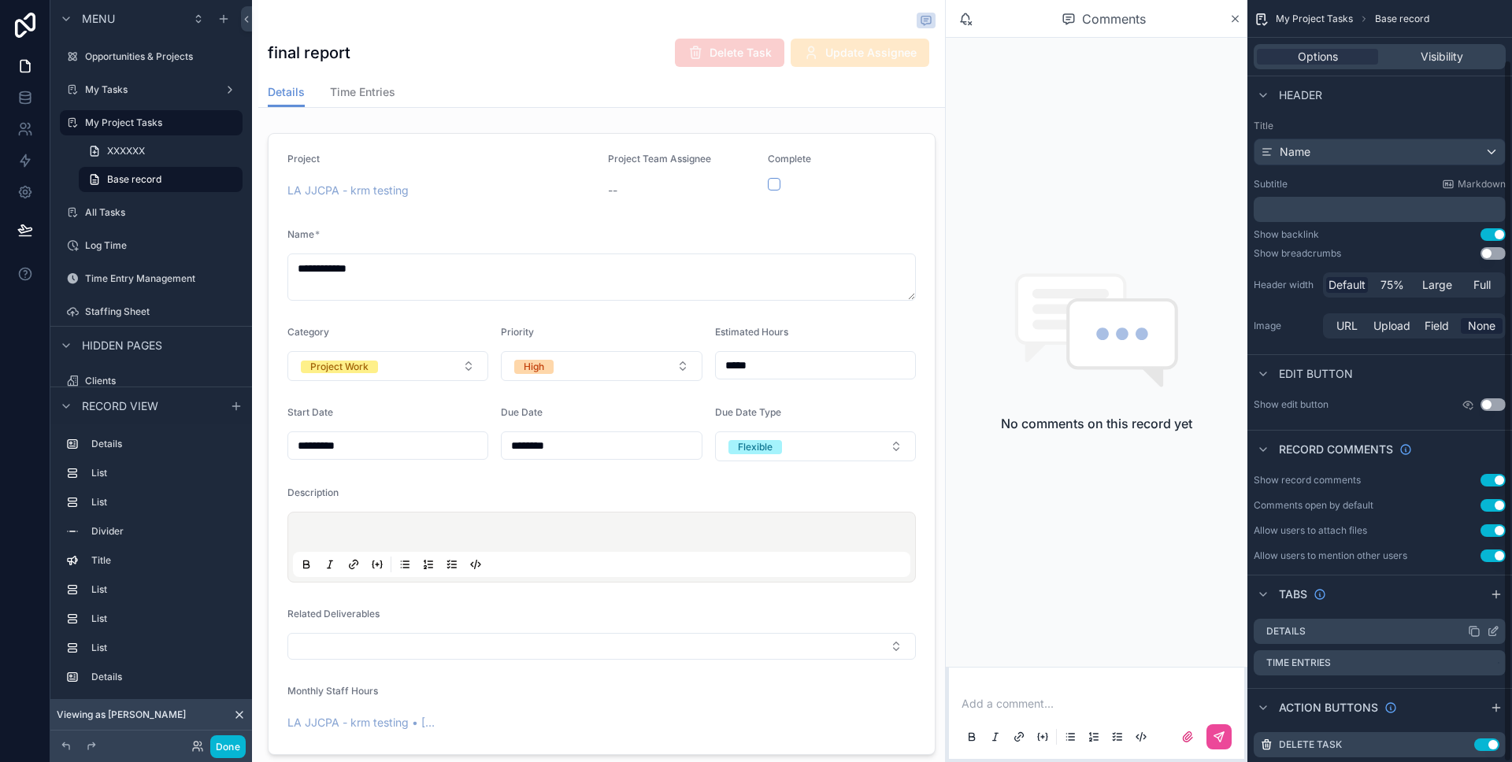
scroll to position [65, 0]
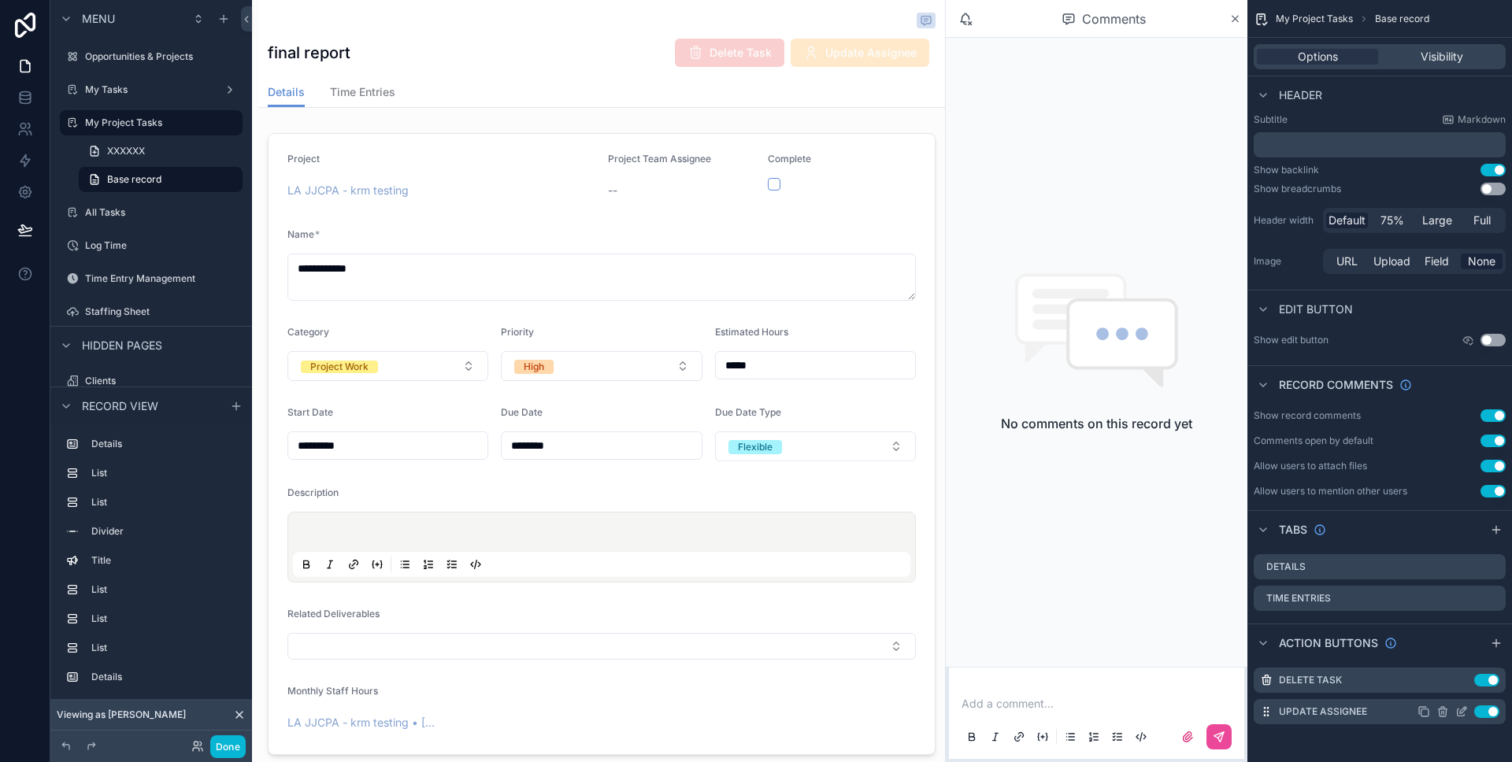
click at [1462, 713] on icon "scrollable content" at bounding box center [1461, 712] width 13 height 13
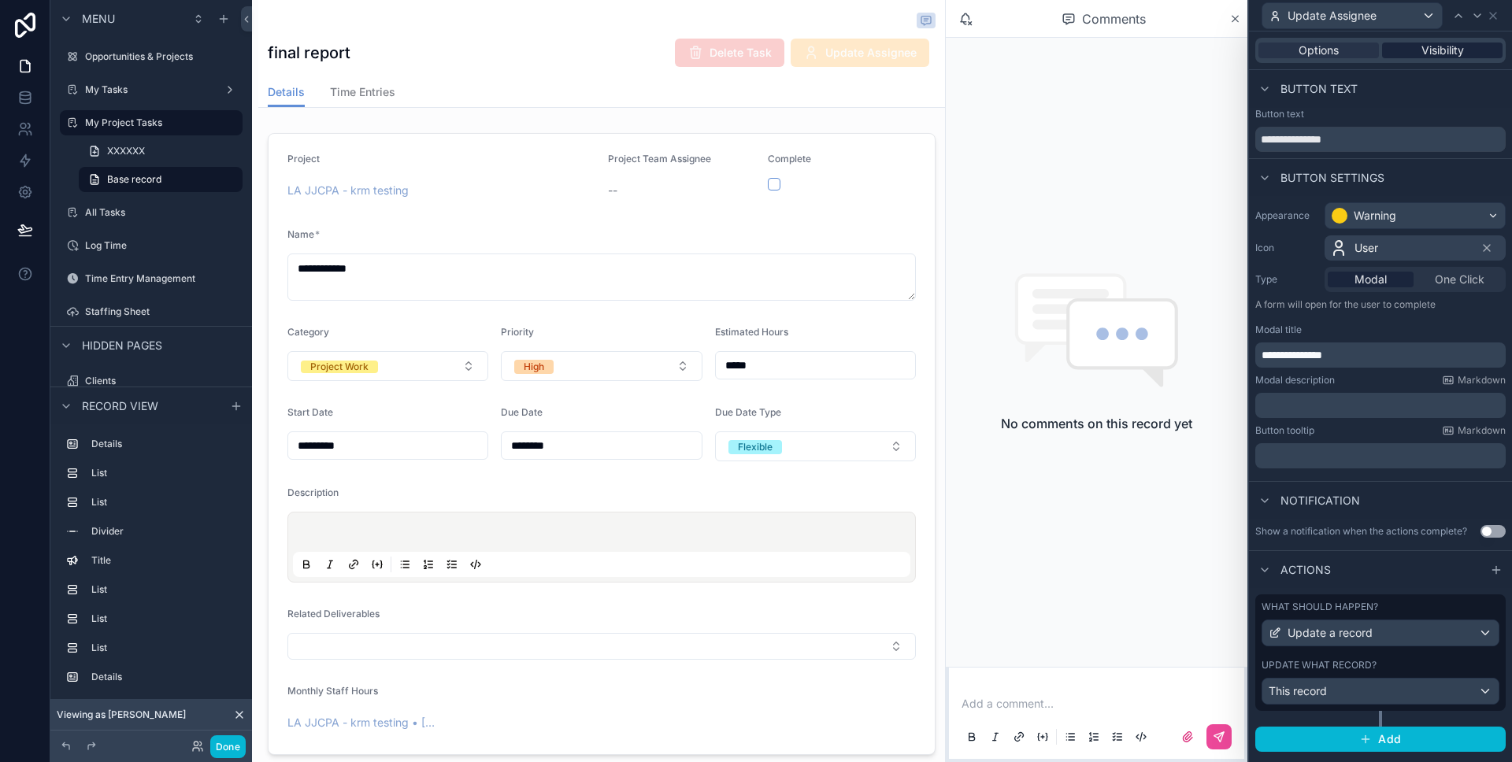
click at [1440, 50] on span "Visibility" at bounding box center [1442, 51] width 43 height 16
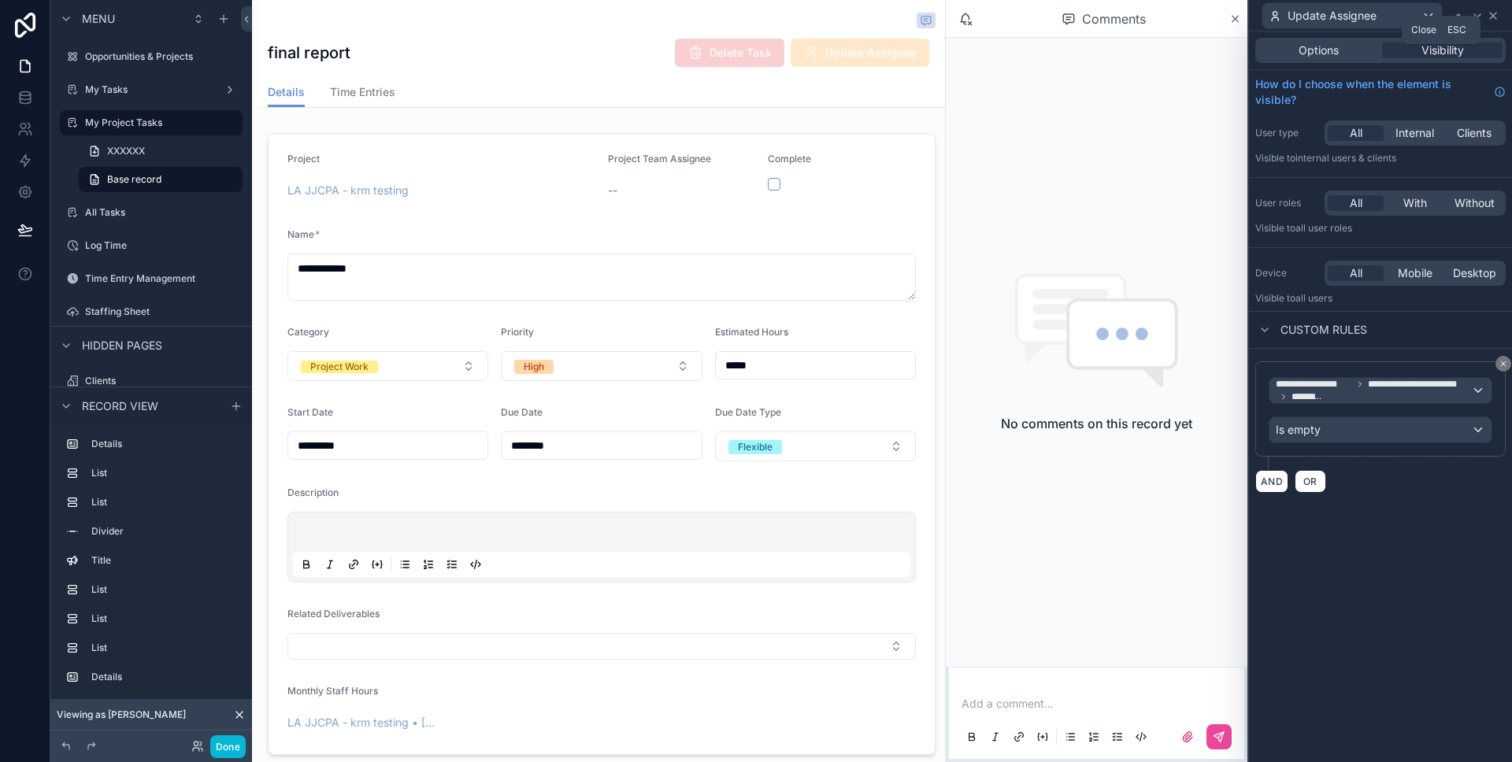
click at [1493, 12] on icon at bounding box center [1493, 15] width 13 height 13
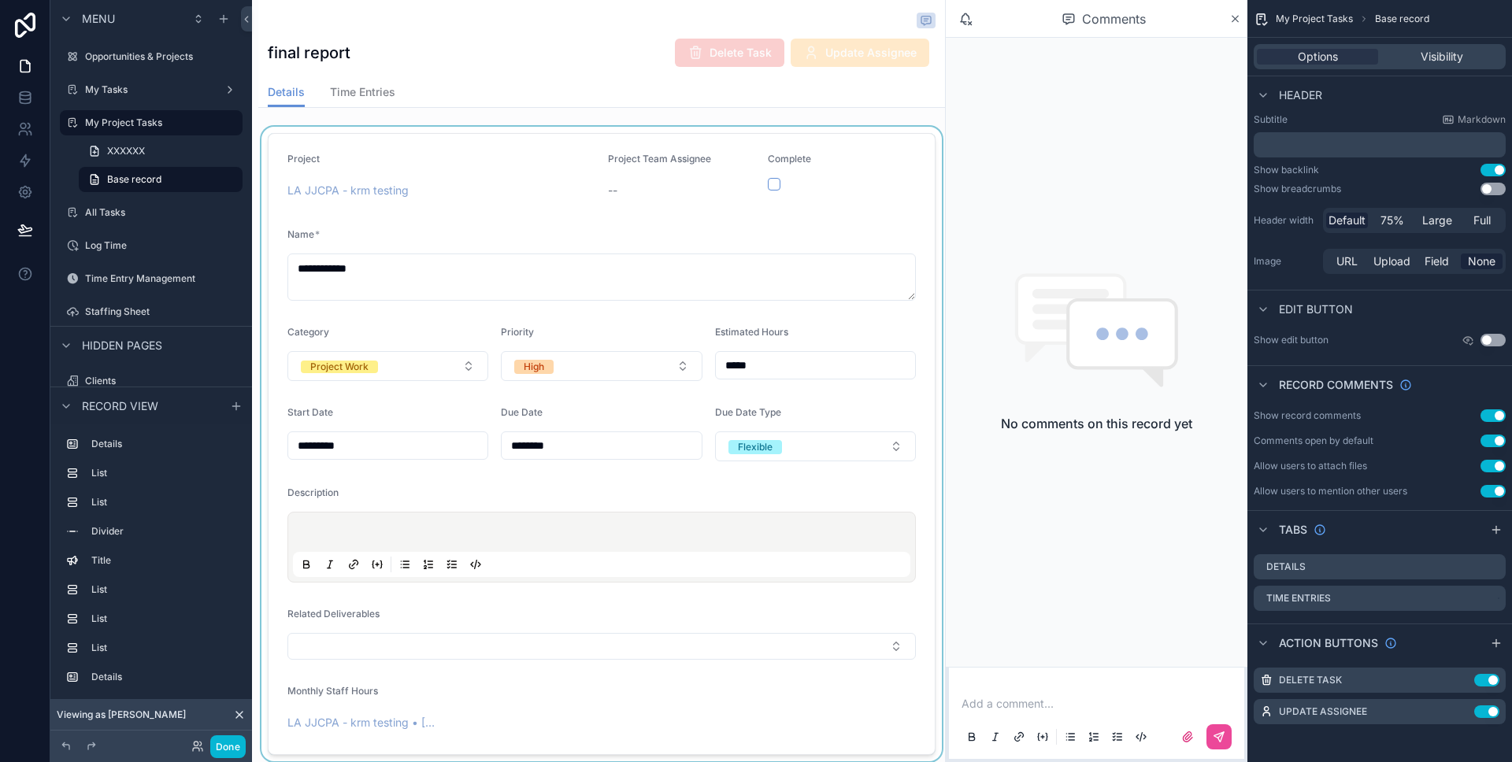
click at [588, 228] on div "scrollable content" at bounding box center [601, 444] width 687 height 635
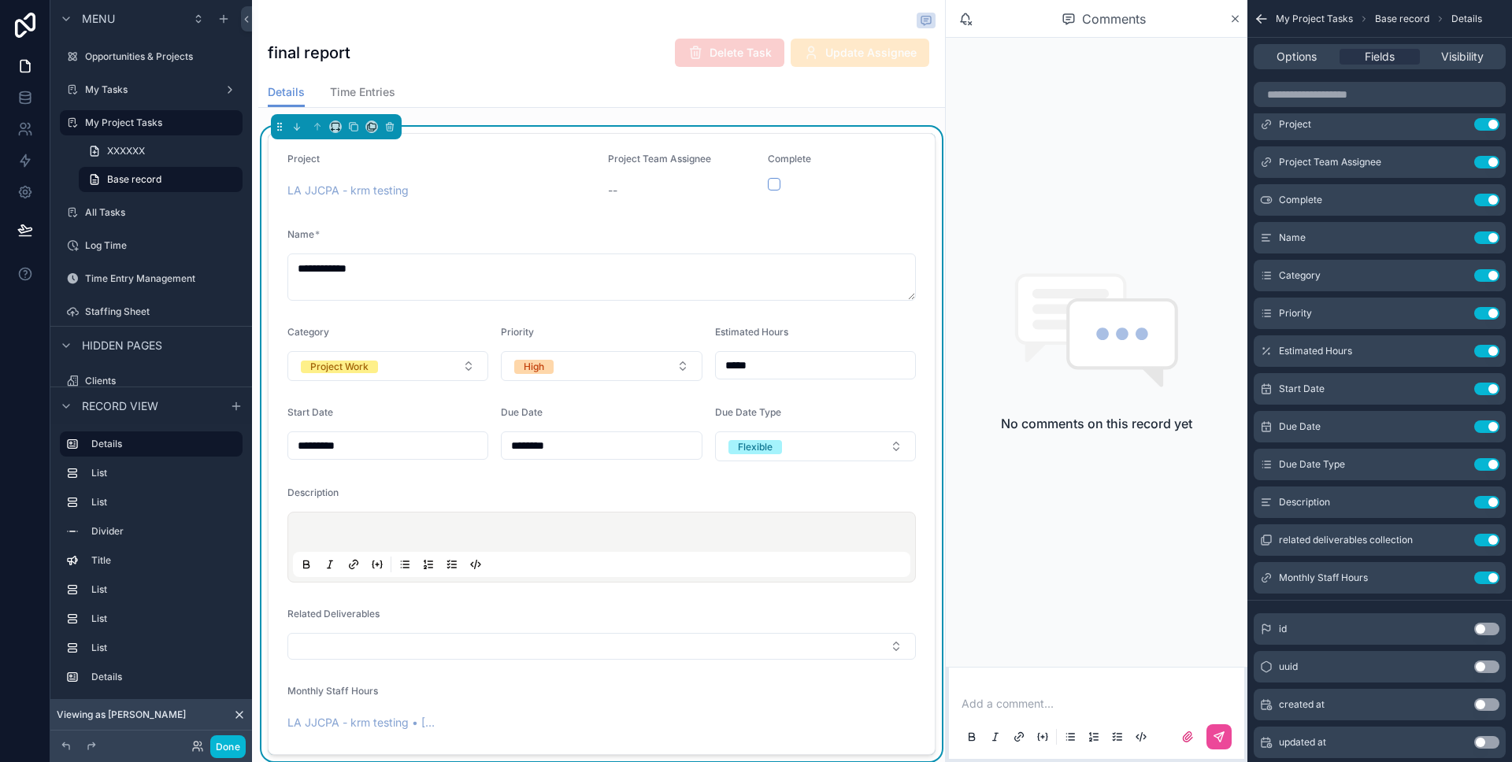
scroll to position [442, 0]
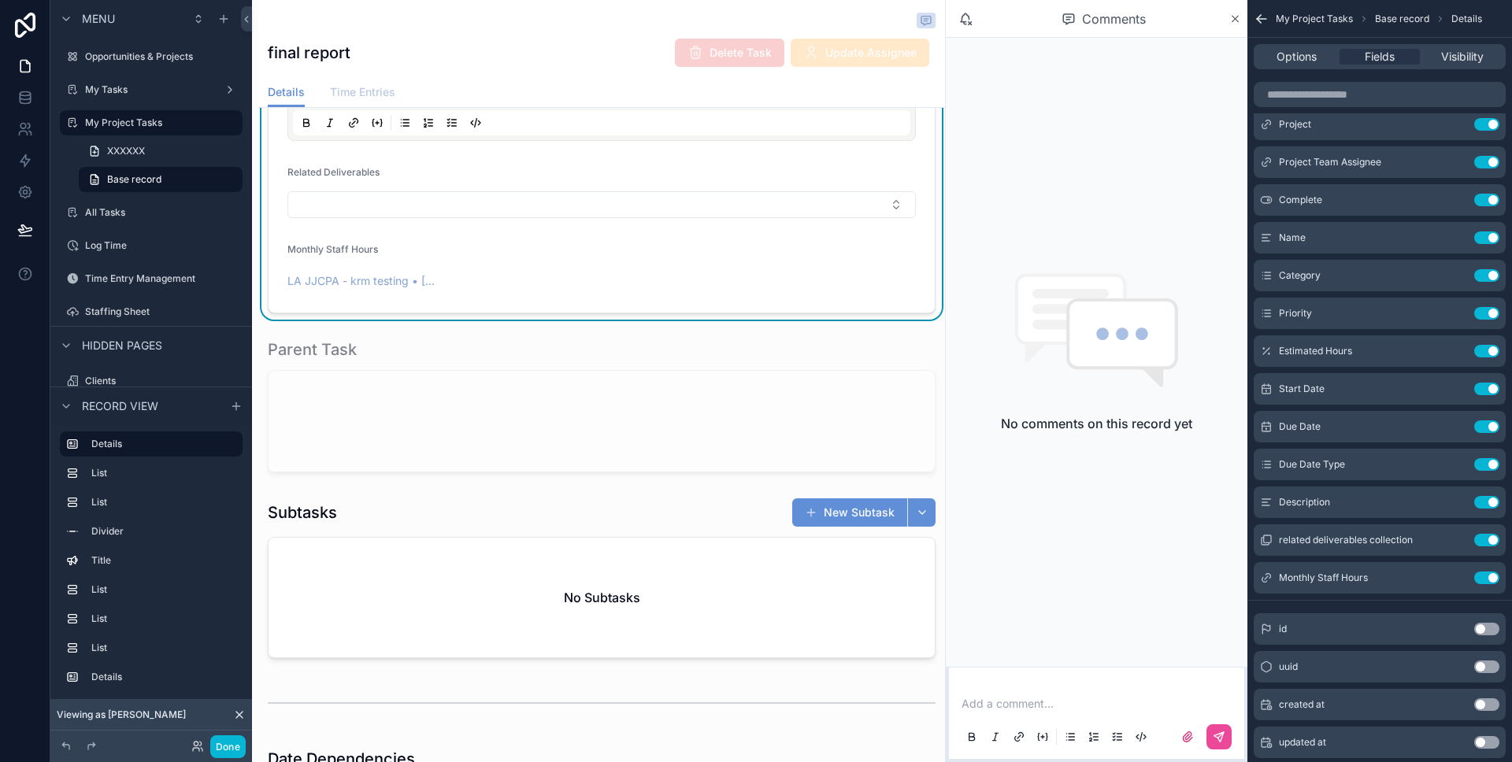
click at [384, 88] on span "Time Entries" at bounding box center [362, 92] width 65 height 16
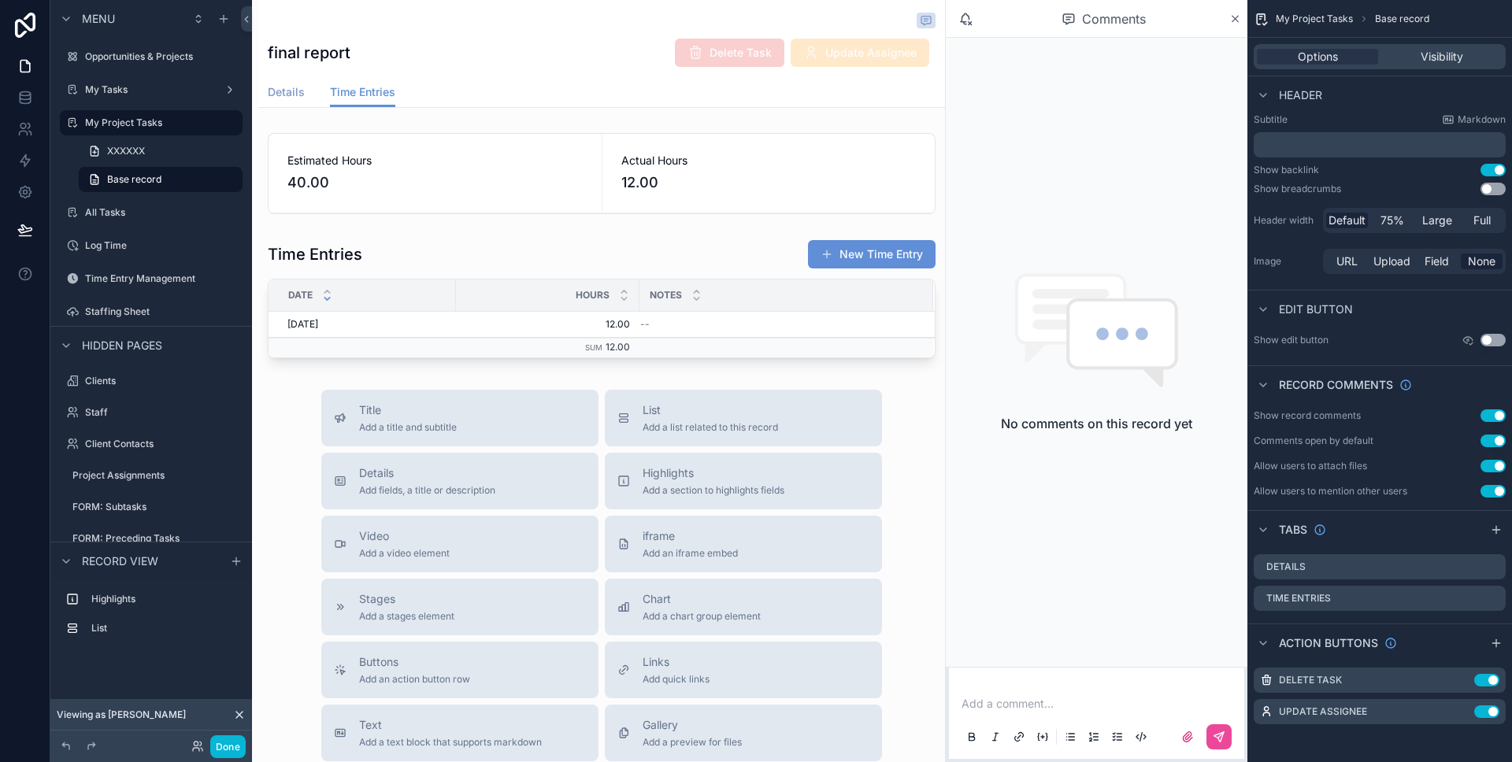
click at [285, 99] on span "Details" at bounding box center [286, 92] width 37 height 16
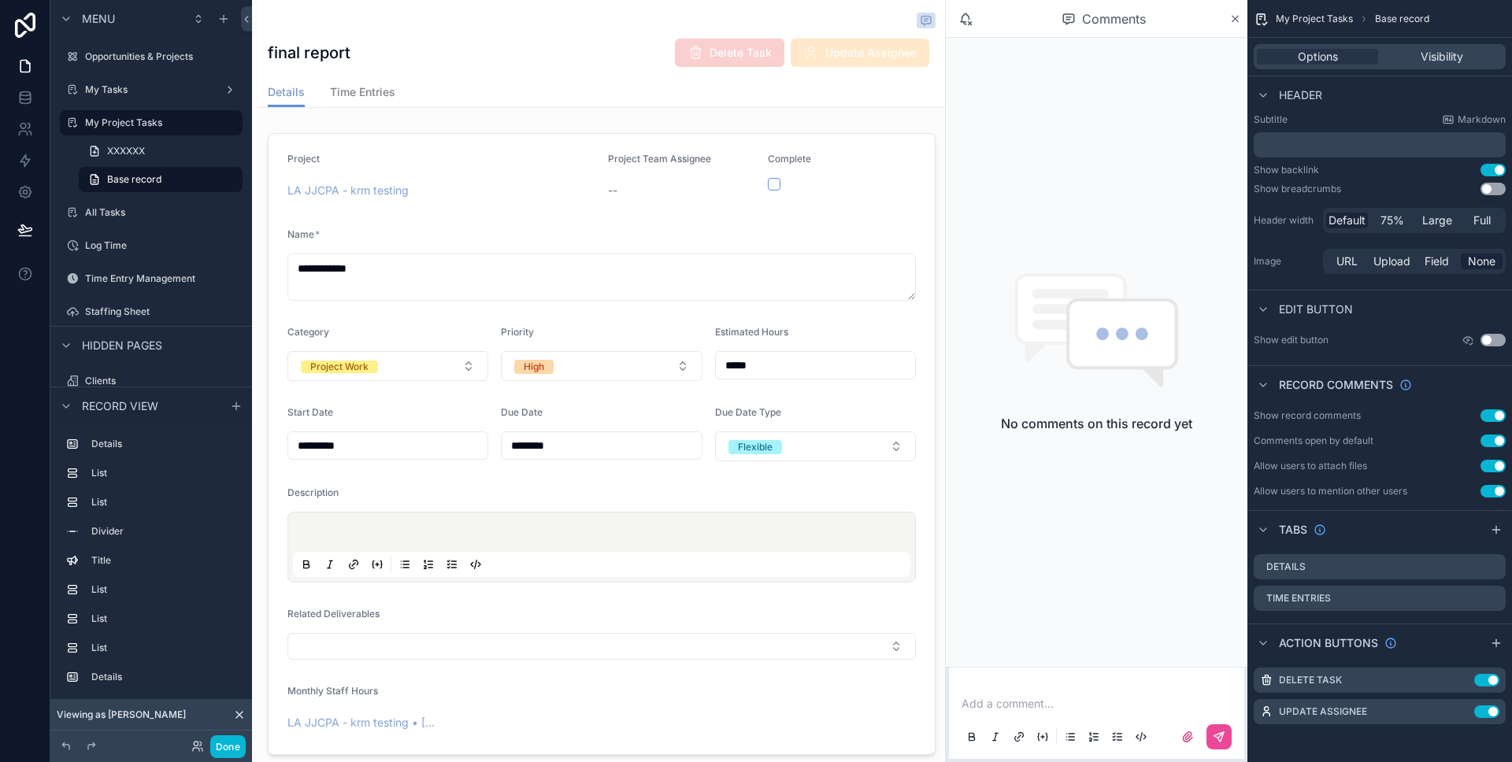
scroll to position [0, 550]
click at [483, 199] on div "scrollable content" at bounding box center [601, 444] width 687 height 635
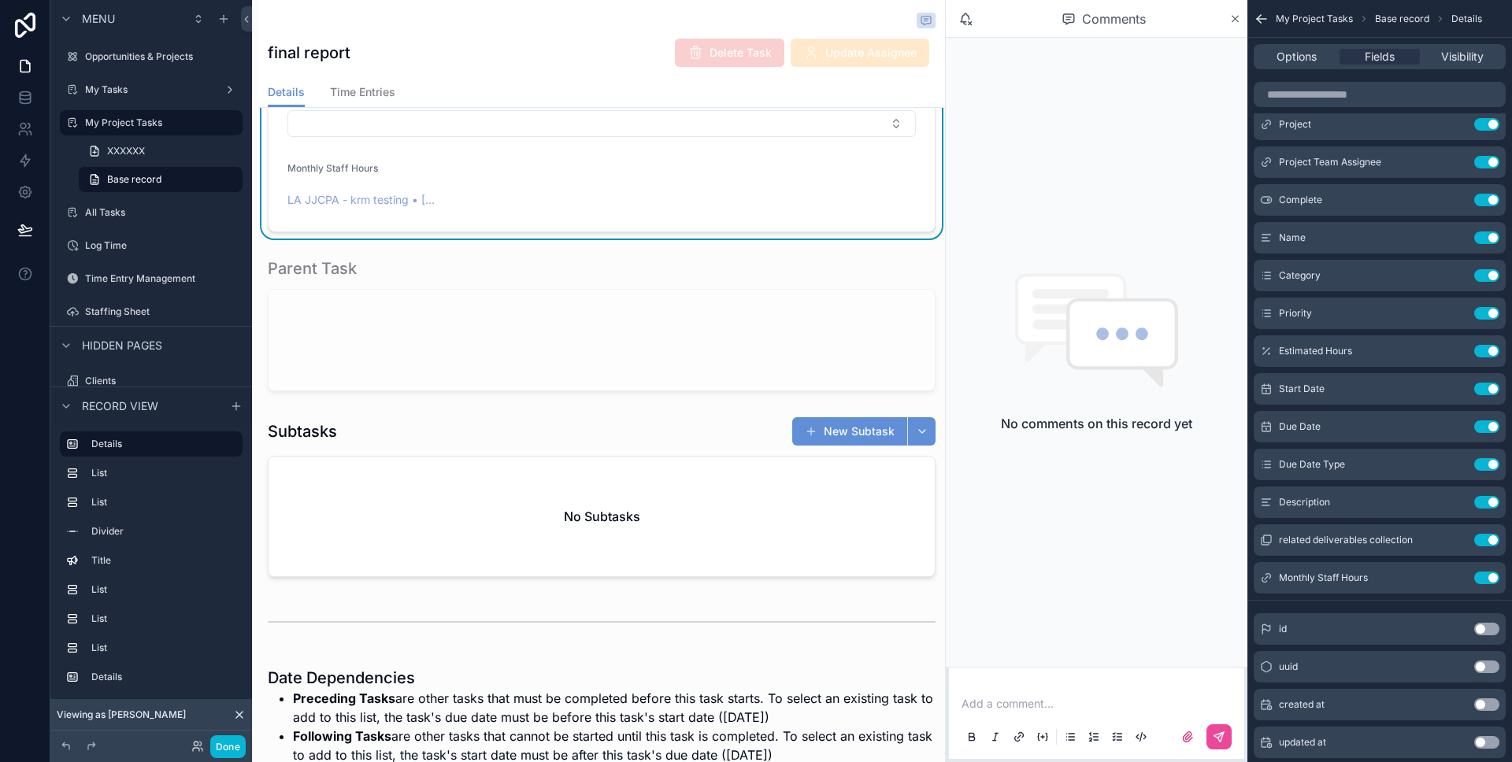
scroll to position [0, 0]
